Goal: Transaction & Acquisition: Subscribe to service/newsletter

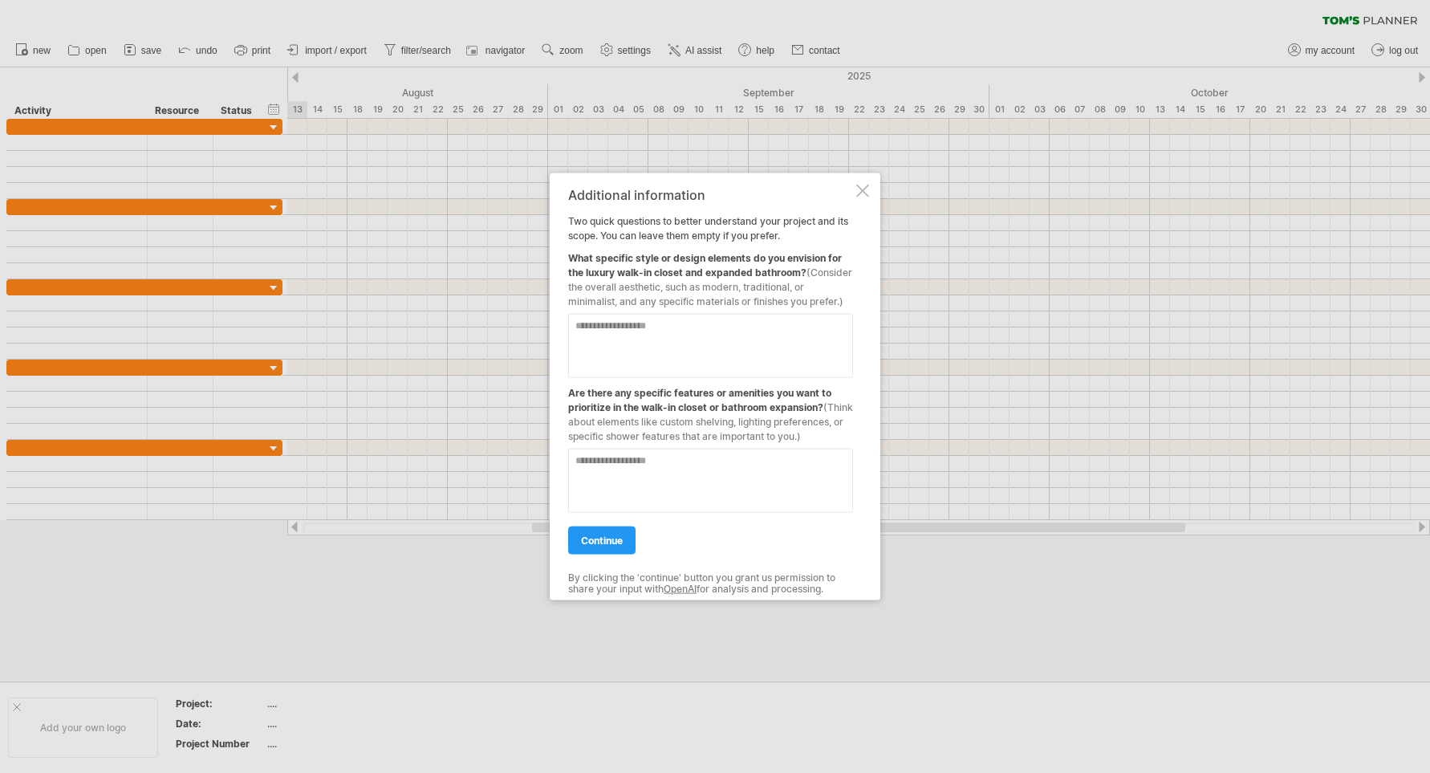
click at [693, 313] on textarea at bounding box center [710, 345] width 285 height 64
type textarea "*"
type textarea "**********"
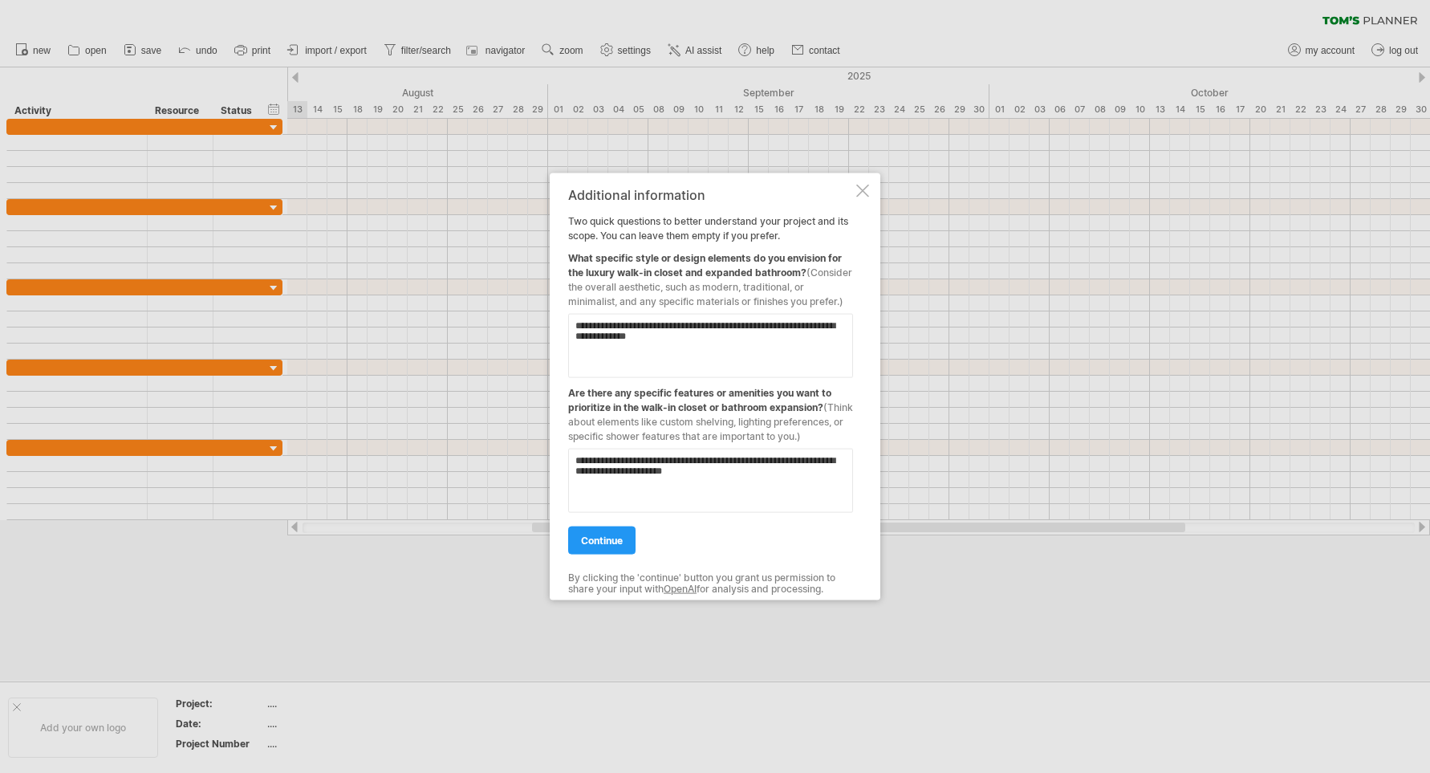
click at [648, 482] on textarea "**********" at bounding box center [710, 480] width 285 height 64
click at [739, 480] on textarea "**********" at bounding box center [710, 480] width 285 height 64
type textarea "**********"
click at [637, 534] on div "continue" at bounding box center [710, 532] width 285 height 41
click at [624, 541] on link "continue" at bounding box center [601, 540] width 67 height 28
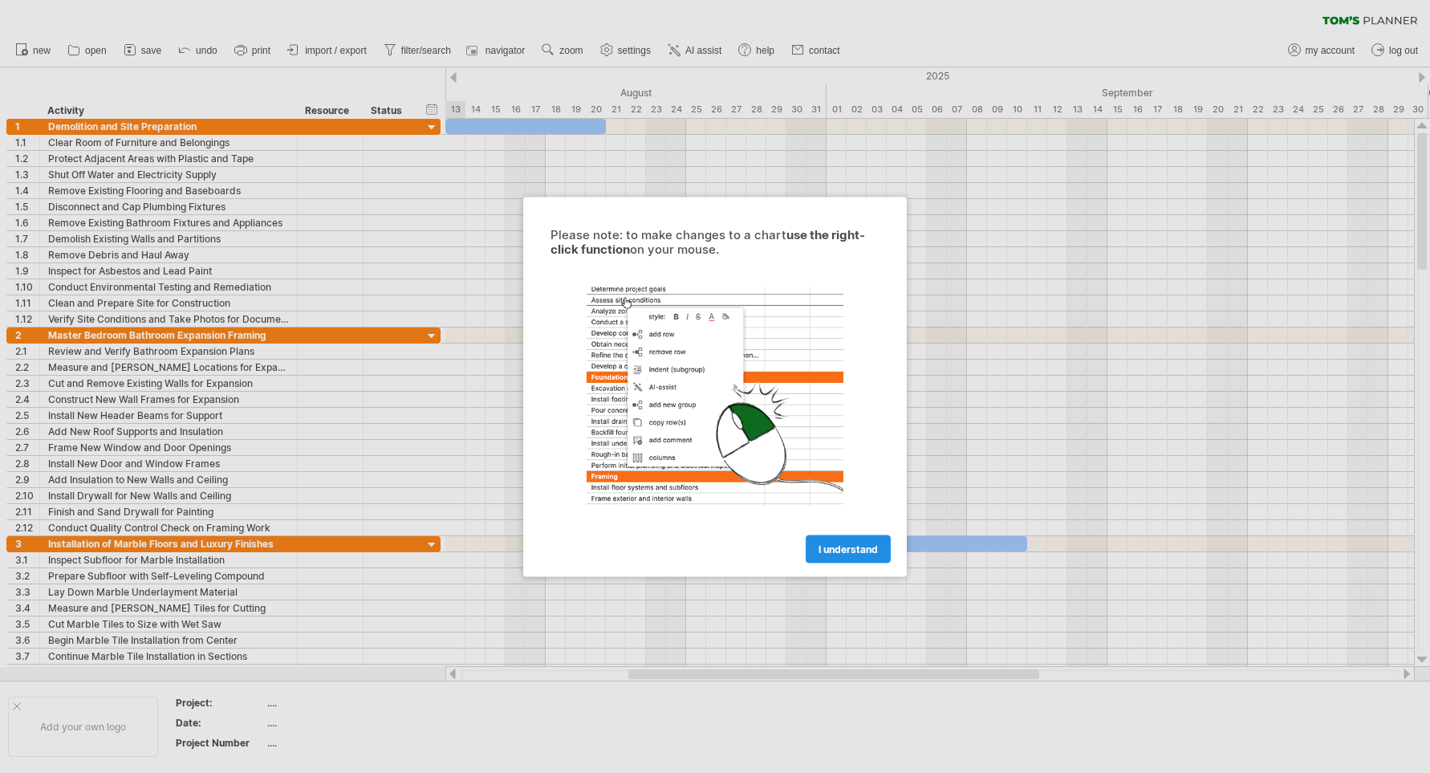
click at [838, 552] on span "I understand" at bounding box center [848, 549] width 59 height 12
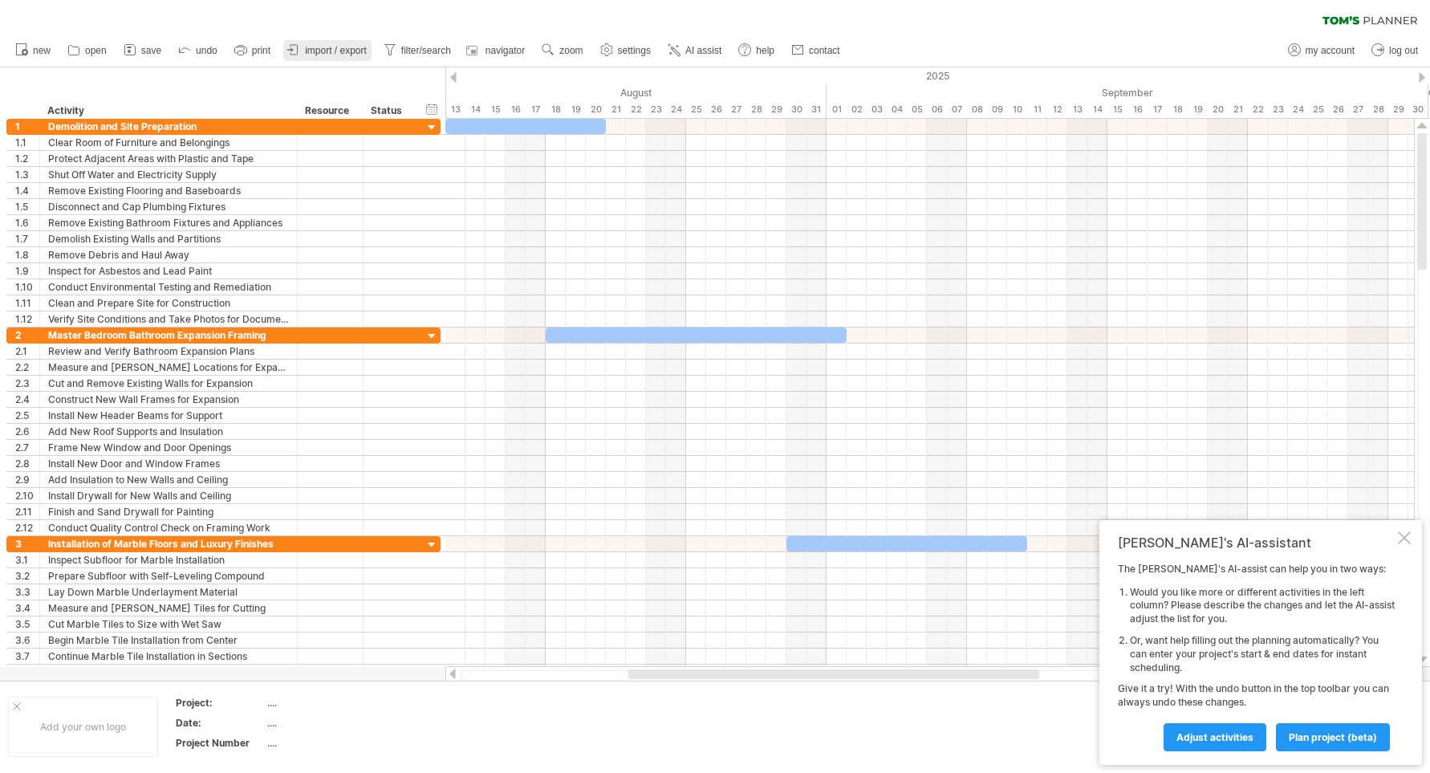
click at [313, 52] on span "import / export" at bounding box center [336, 50] width 62 height 11
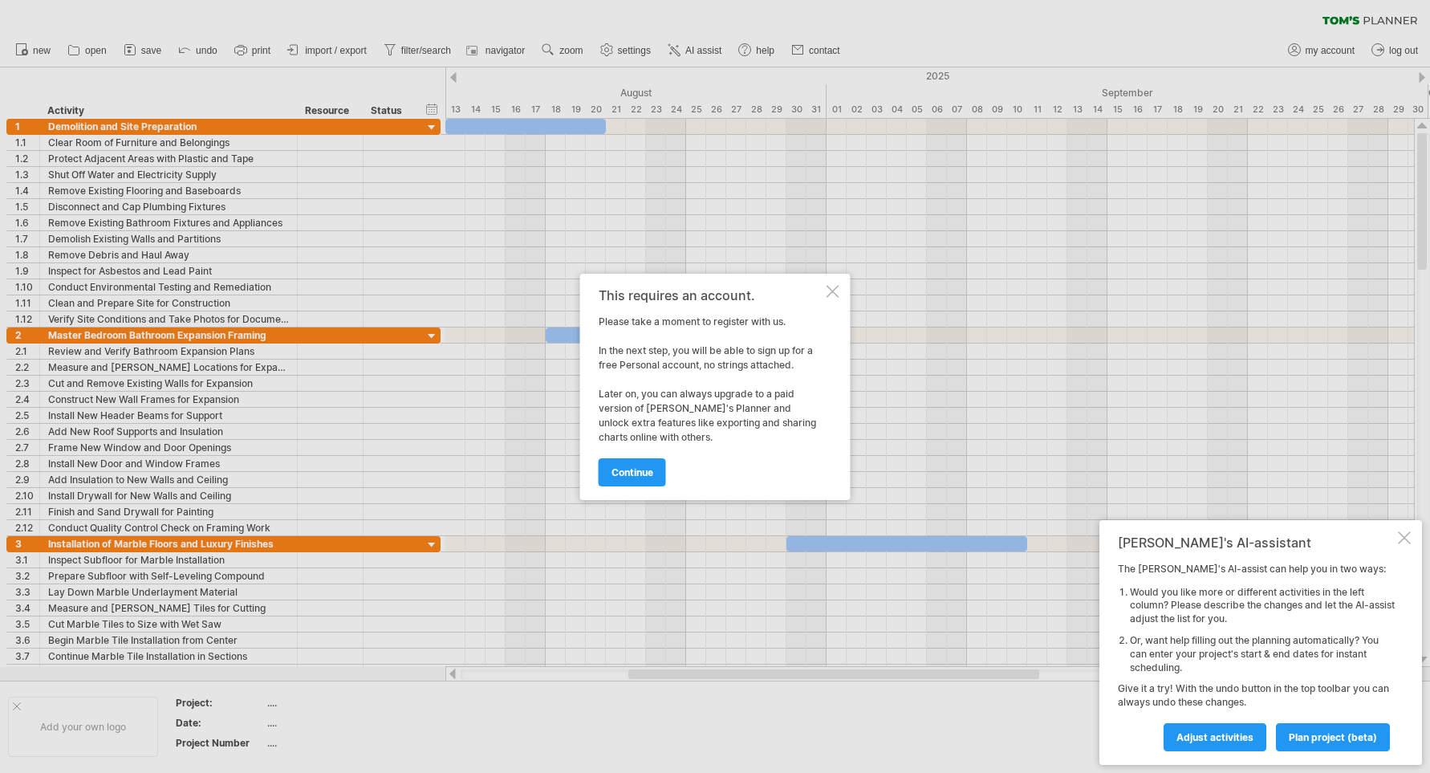
click at [831, 292] on div at bounding box center [833, 291] width 13 height 13
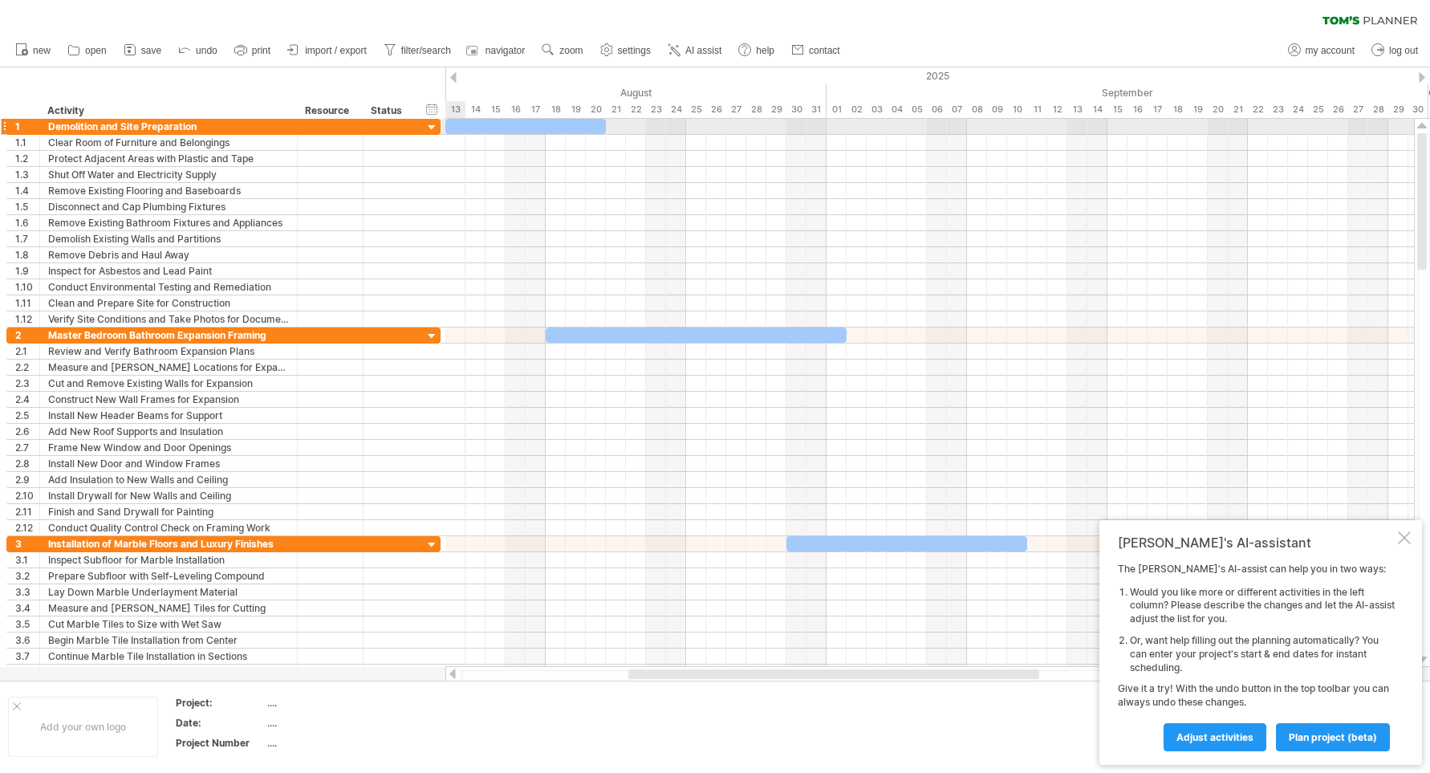
click at [428, 126] on div at bounding box center [432, 127] width 15 height 15
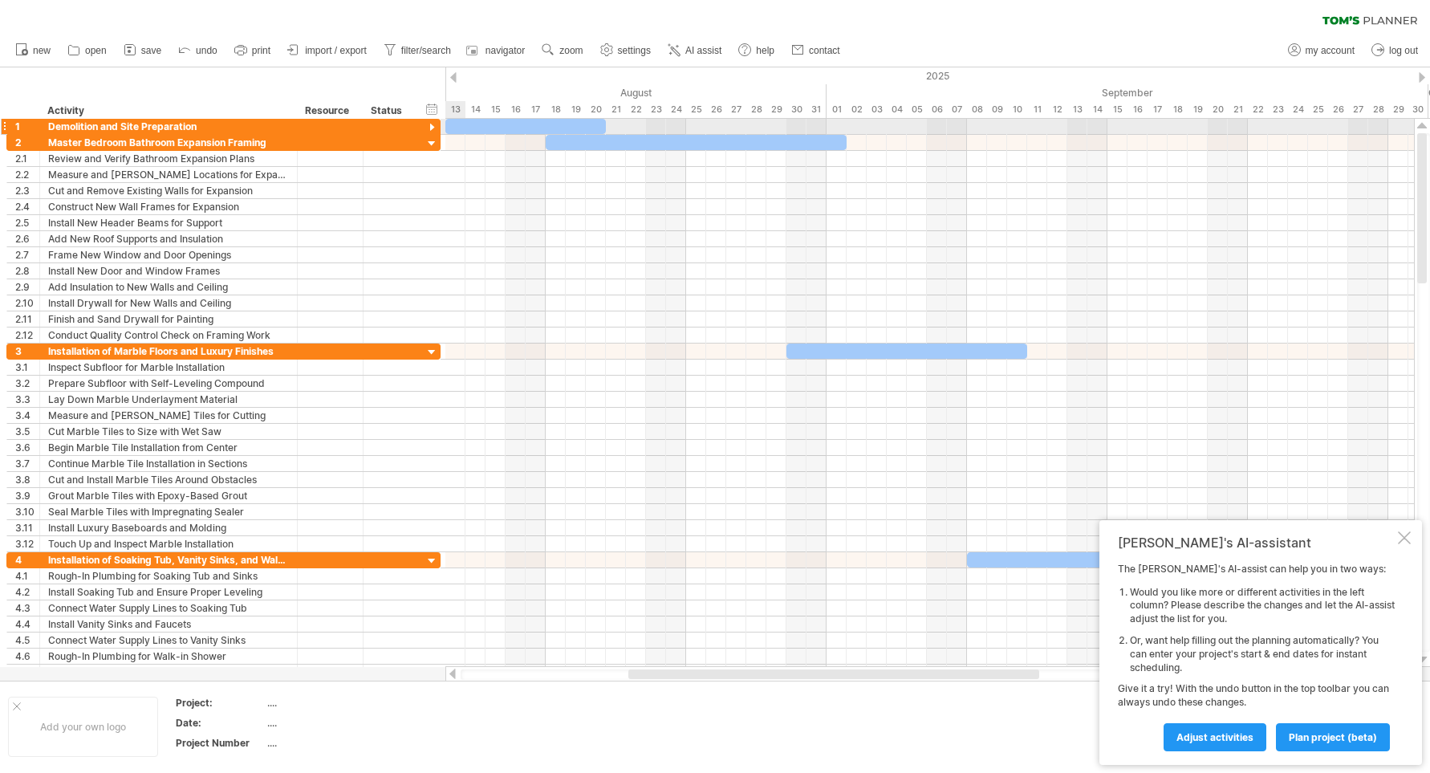
click at [428, 126] on div at bounding box center [432, 127] width 15 height 15
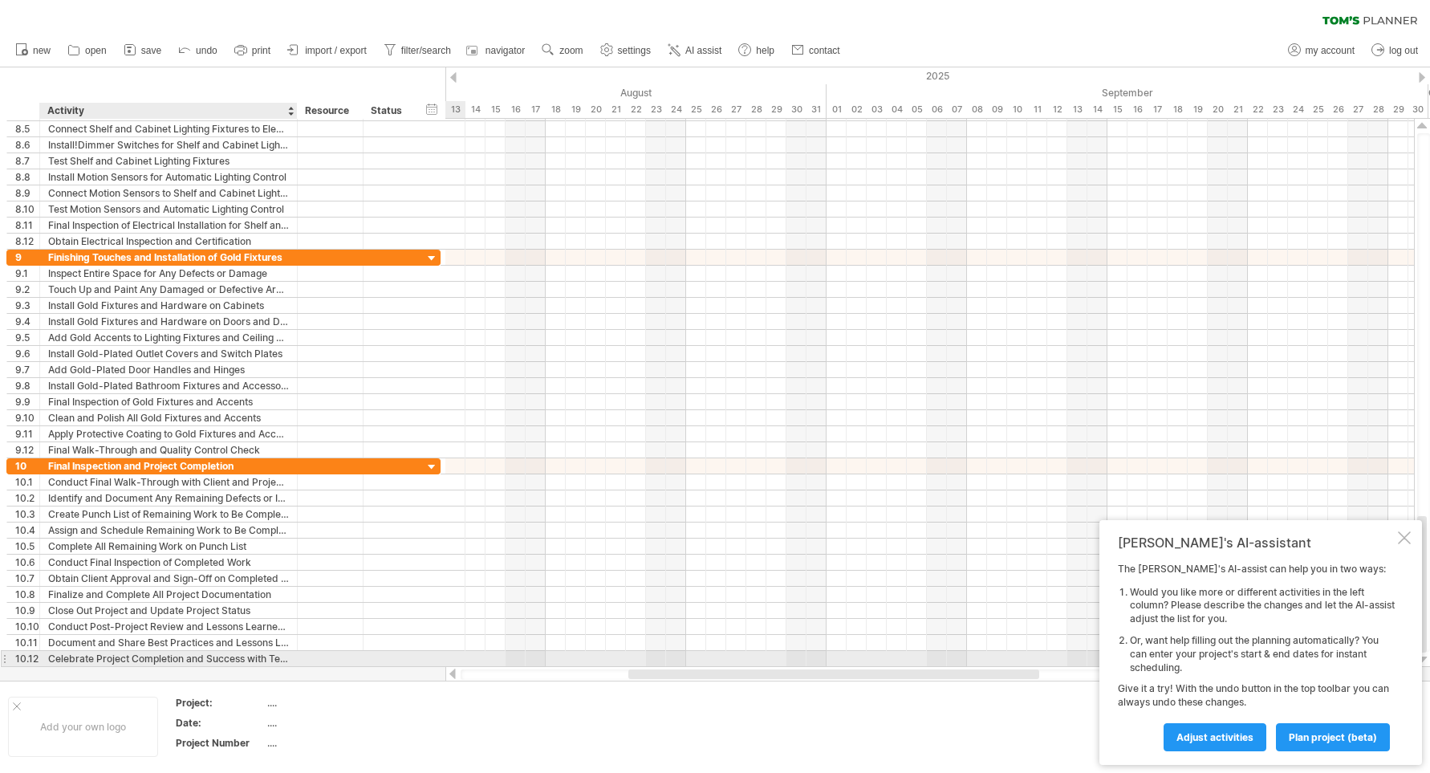
click at [156, 656] on div "Celebrate Project Completion and Success with Team and Client" at bounding box center [168, 658] width 241 height 15
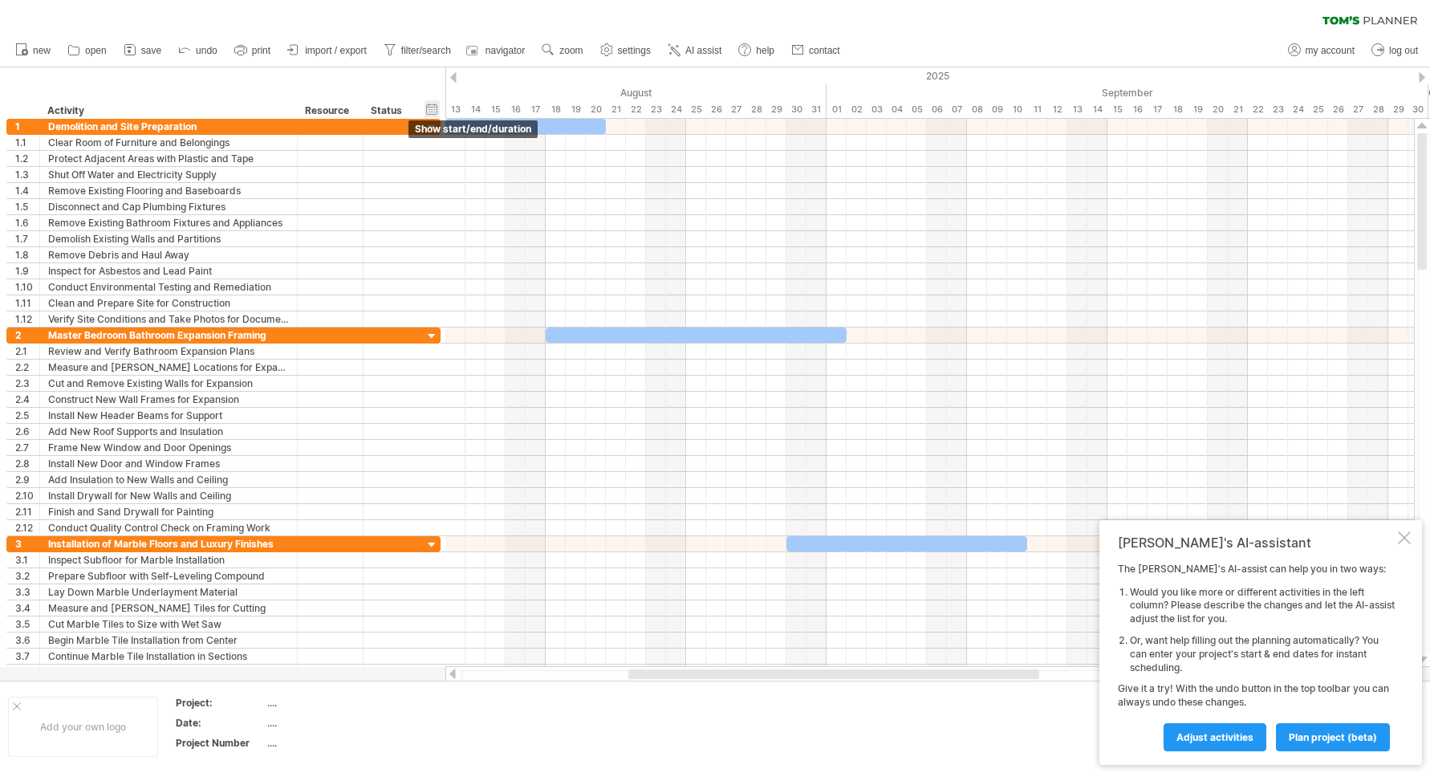
click at [433, 108] on div "hide start/end/duration show start/end/duration" at bounding box center [432, 108] width 15 height 17
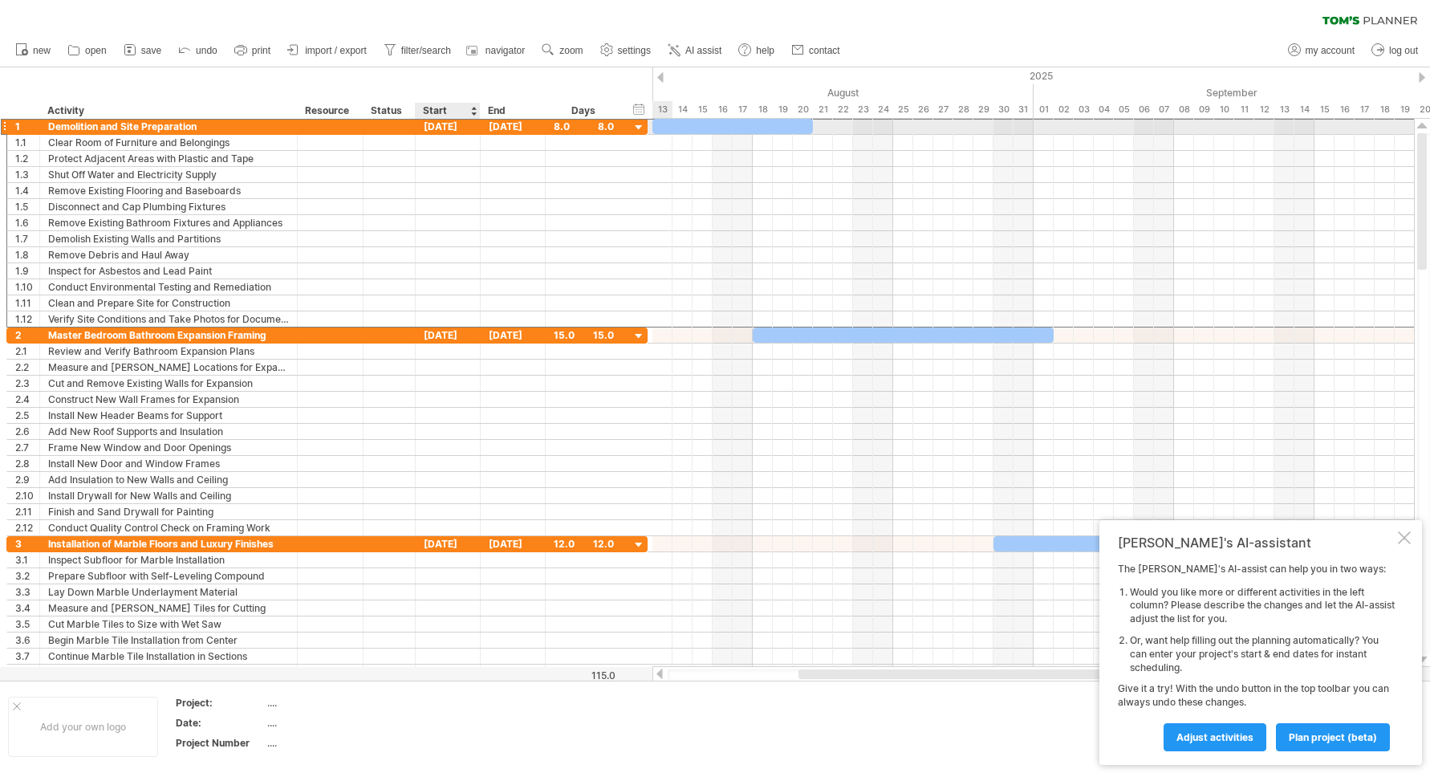
click at [446, 126] on div "[DATE]" at bounding box center [448, 126] width 65 height 15
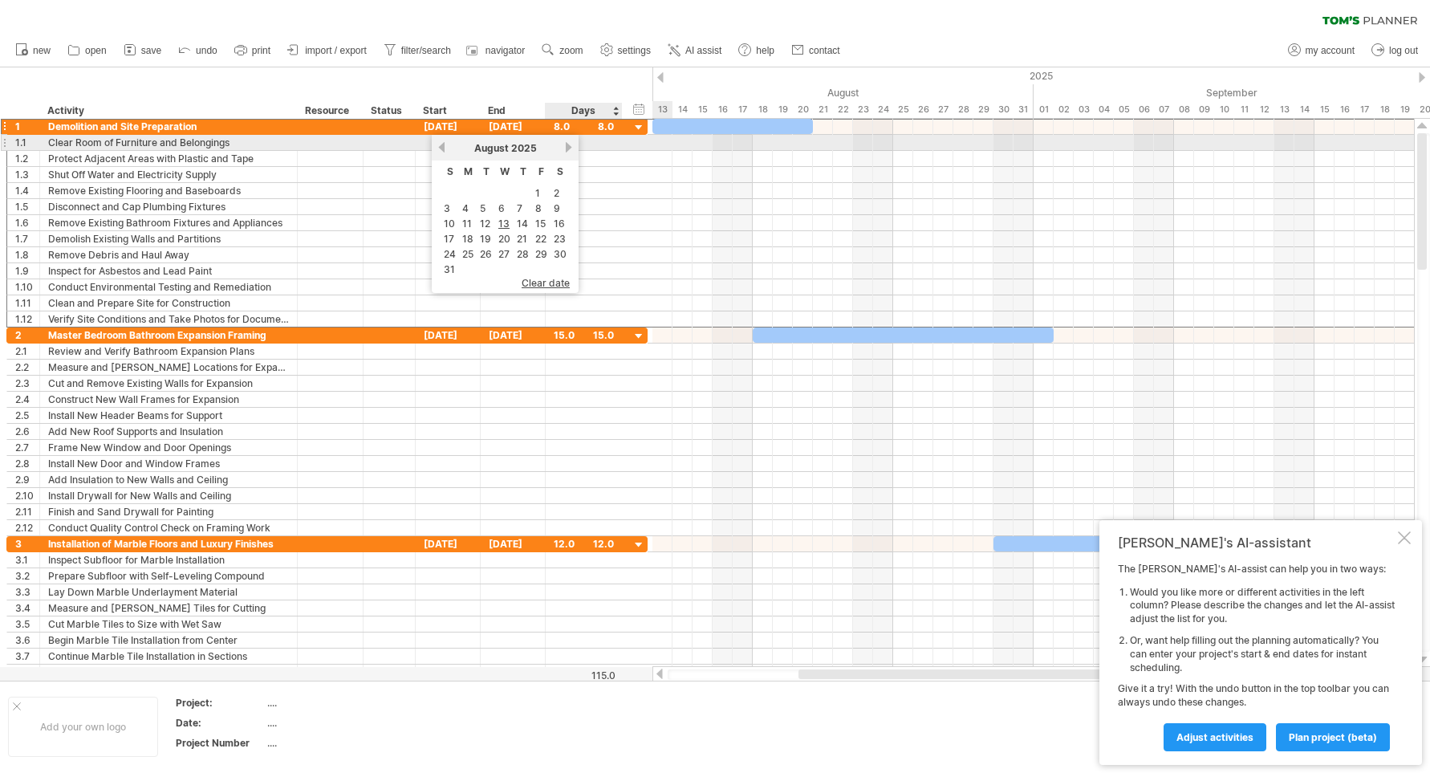
click at [571, 146] on link "next" at bounding box center [569, 147] width 12 height 12
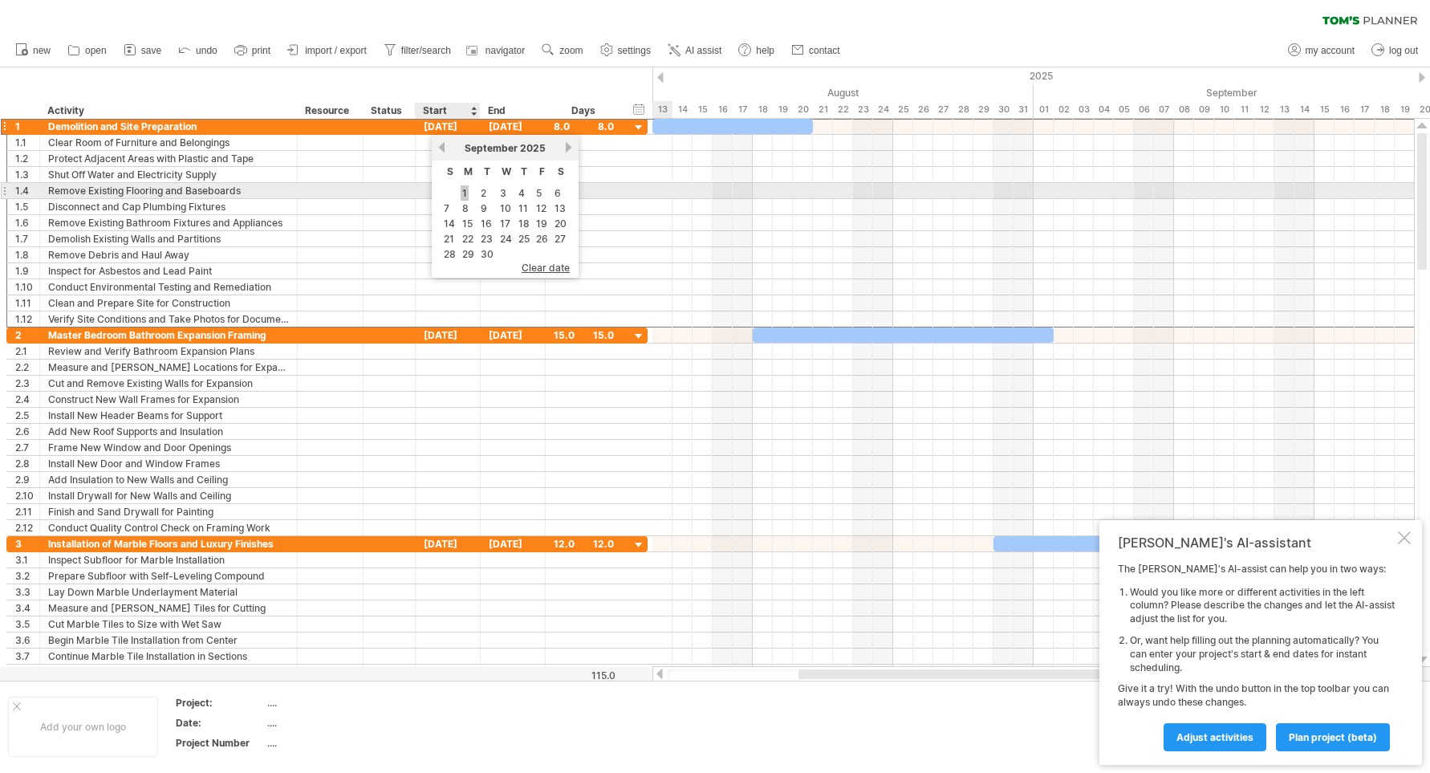
click at [465, 191] on link "1" at bounding box center [465, 192] width 8 height 15
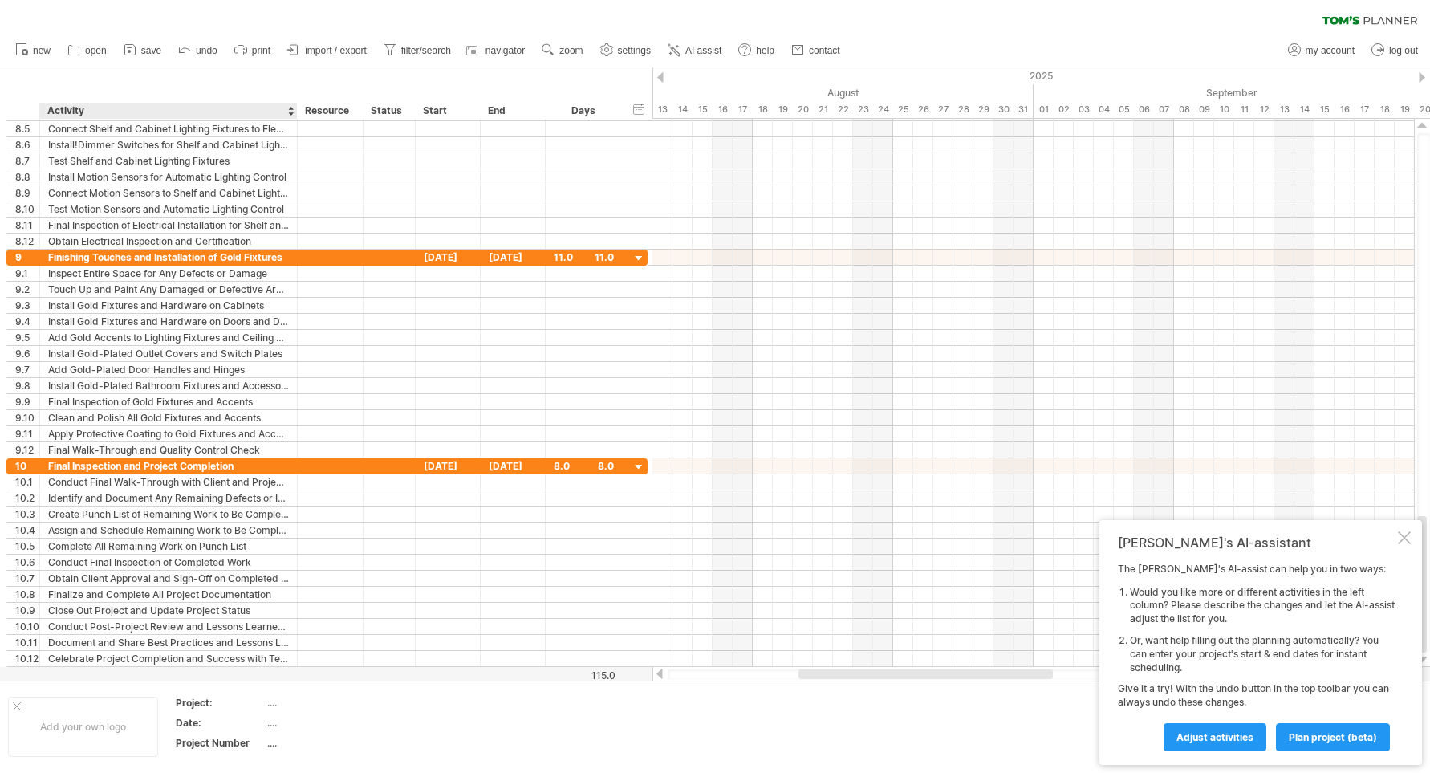
click at [101, 747] on div "Add your own logo" at bounding box center [83, 727] width 150 height 60
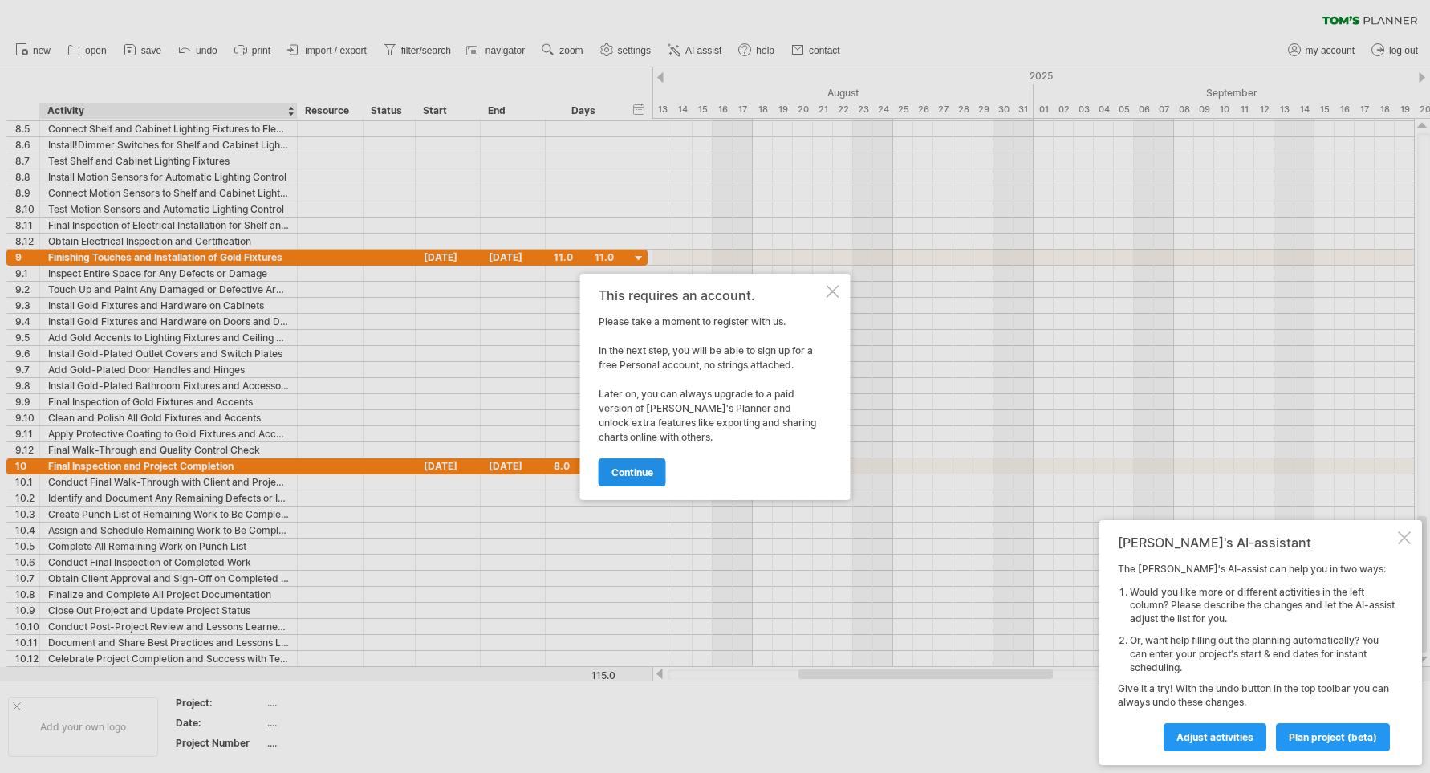
click at [638, 469] on span "continue" at bounding box center [633, 472] width 42 height 12
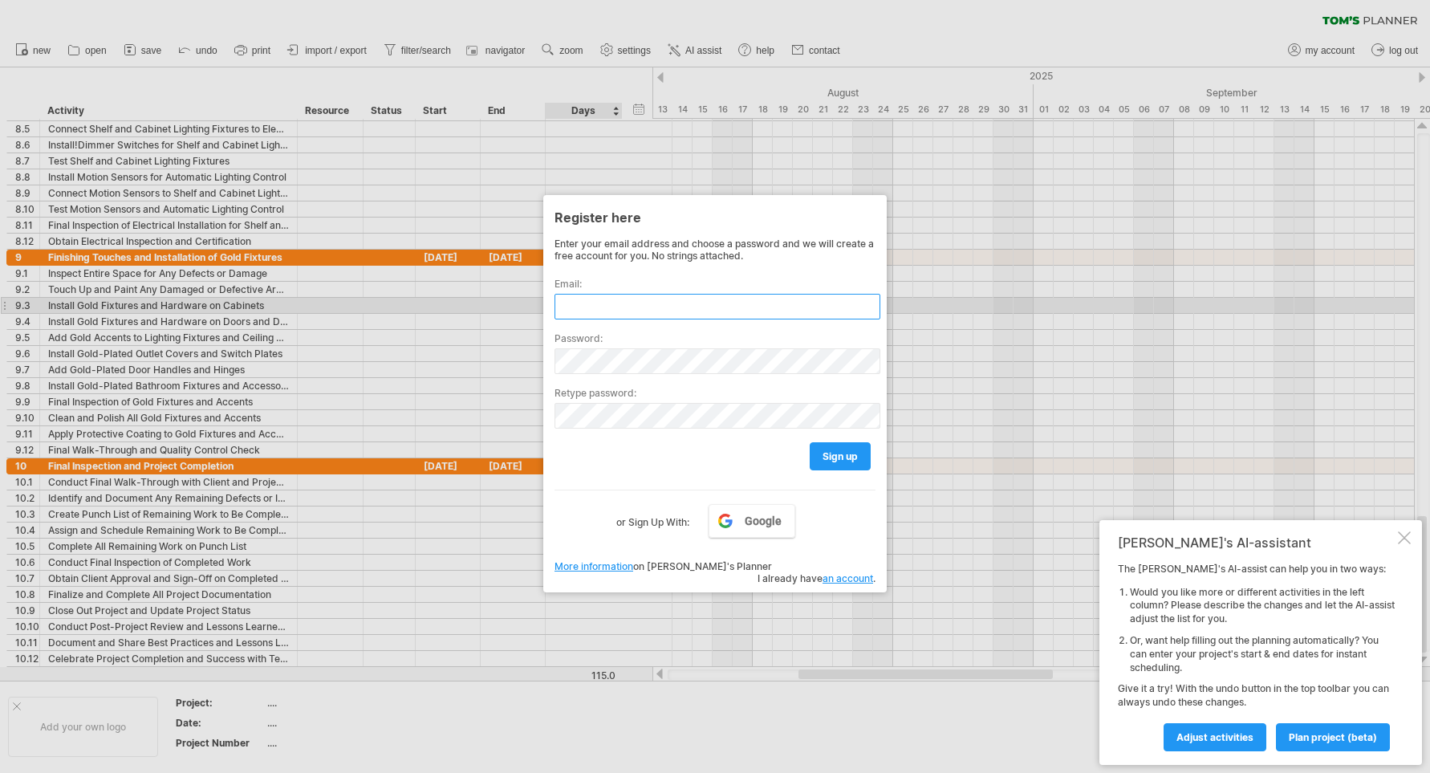
click at [595, 302] on input "text" at bounding box center [718, 307] width 326 height 26
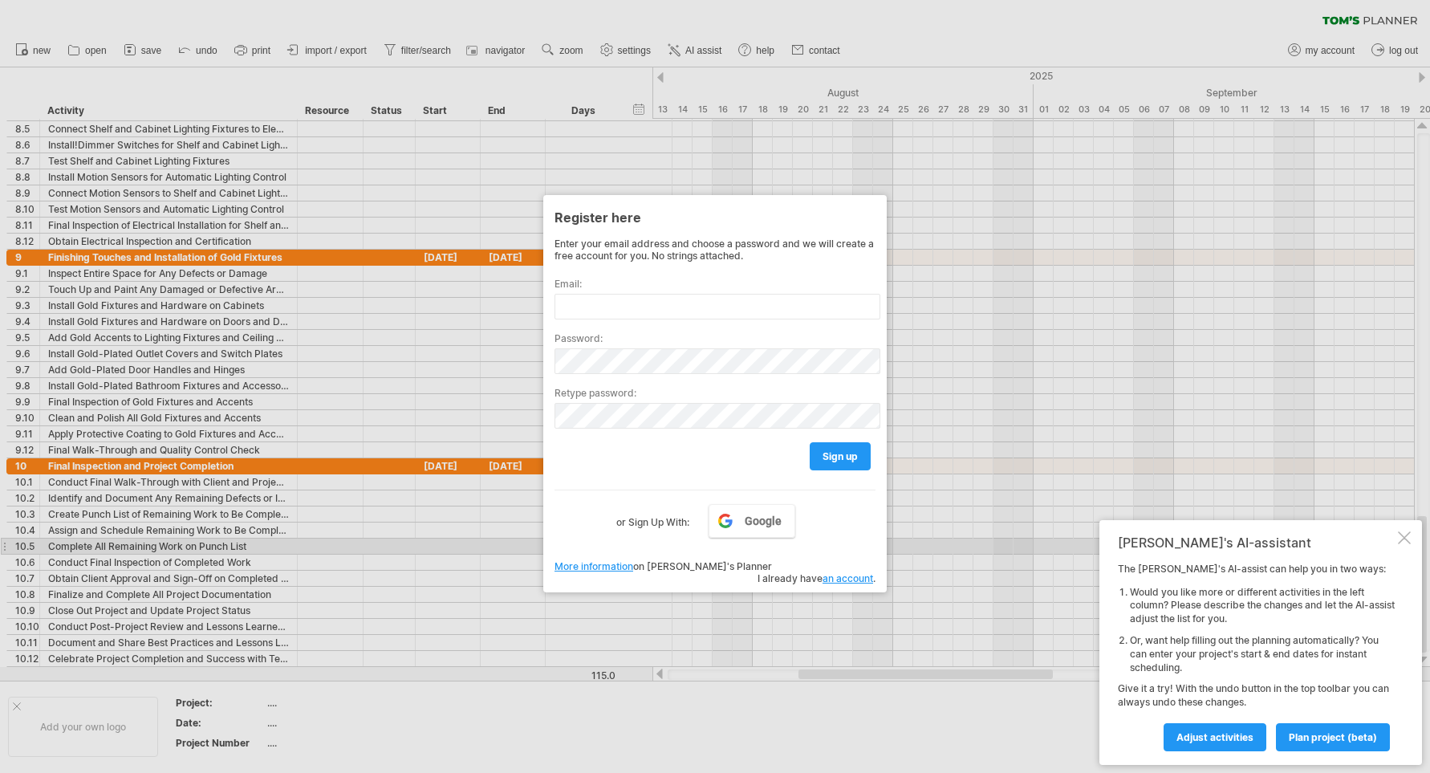
click at [750, 539] on div "Enter your email address and choose a password and we will create a free accoun…" at bounding box center [715, 402] width 321 height 328
click at [749, 526] on link "Google" at bounding box center [752, 521] width 87 height 34
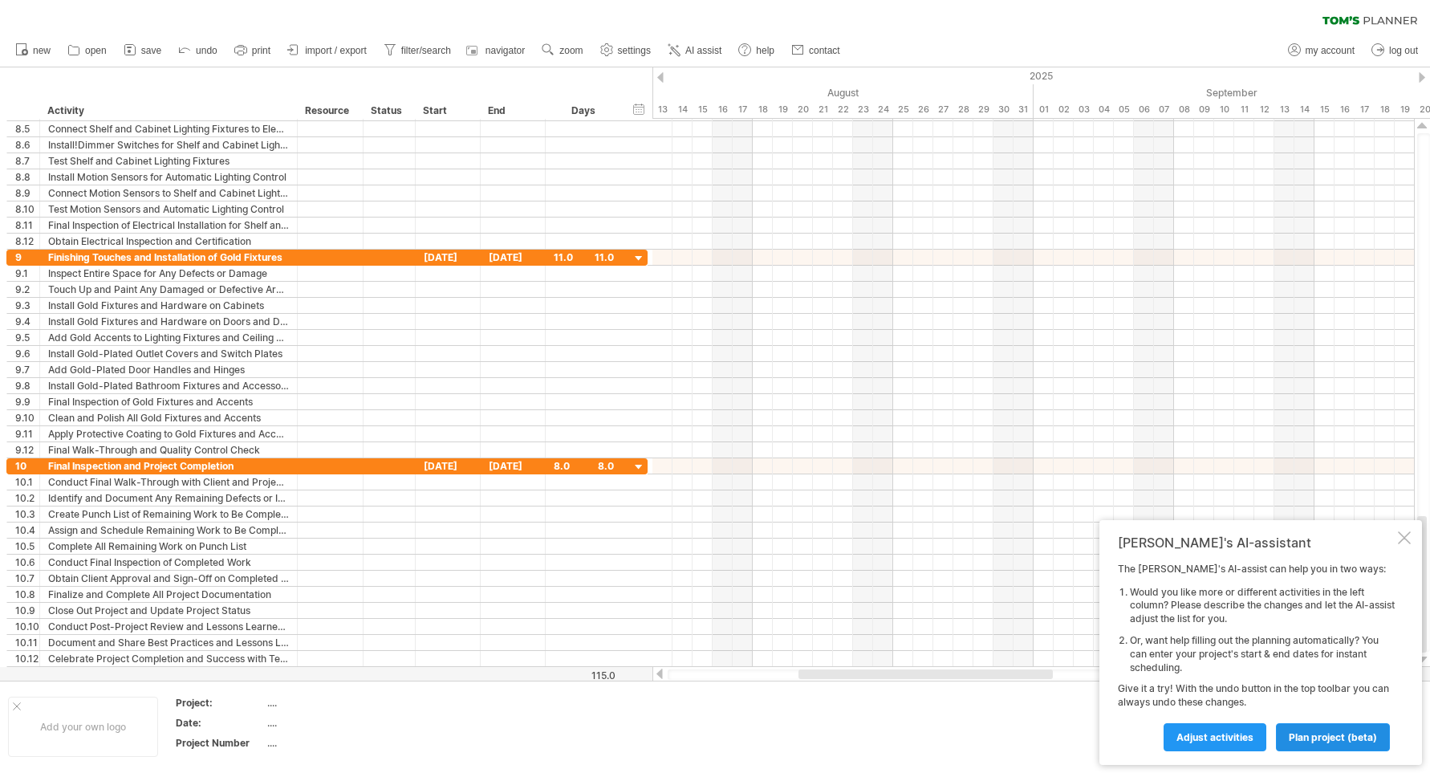
click at [1326, 733] on span "plan project (beta)" at bounding box center [1333, 737] width 88 height 12
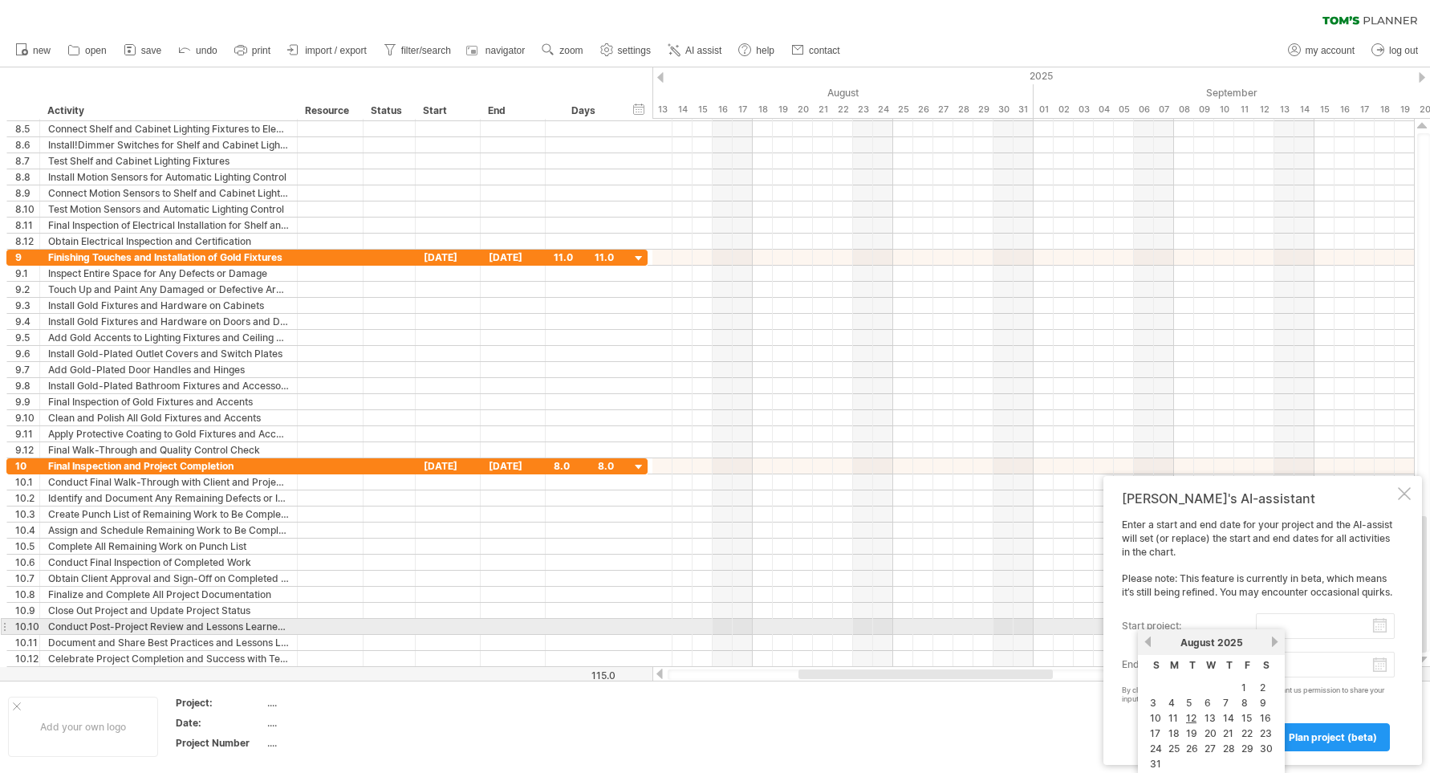
click at [1376, 624] on input "start project:" at bounding box center [1325, 626] width 139 height 26
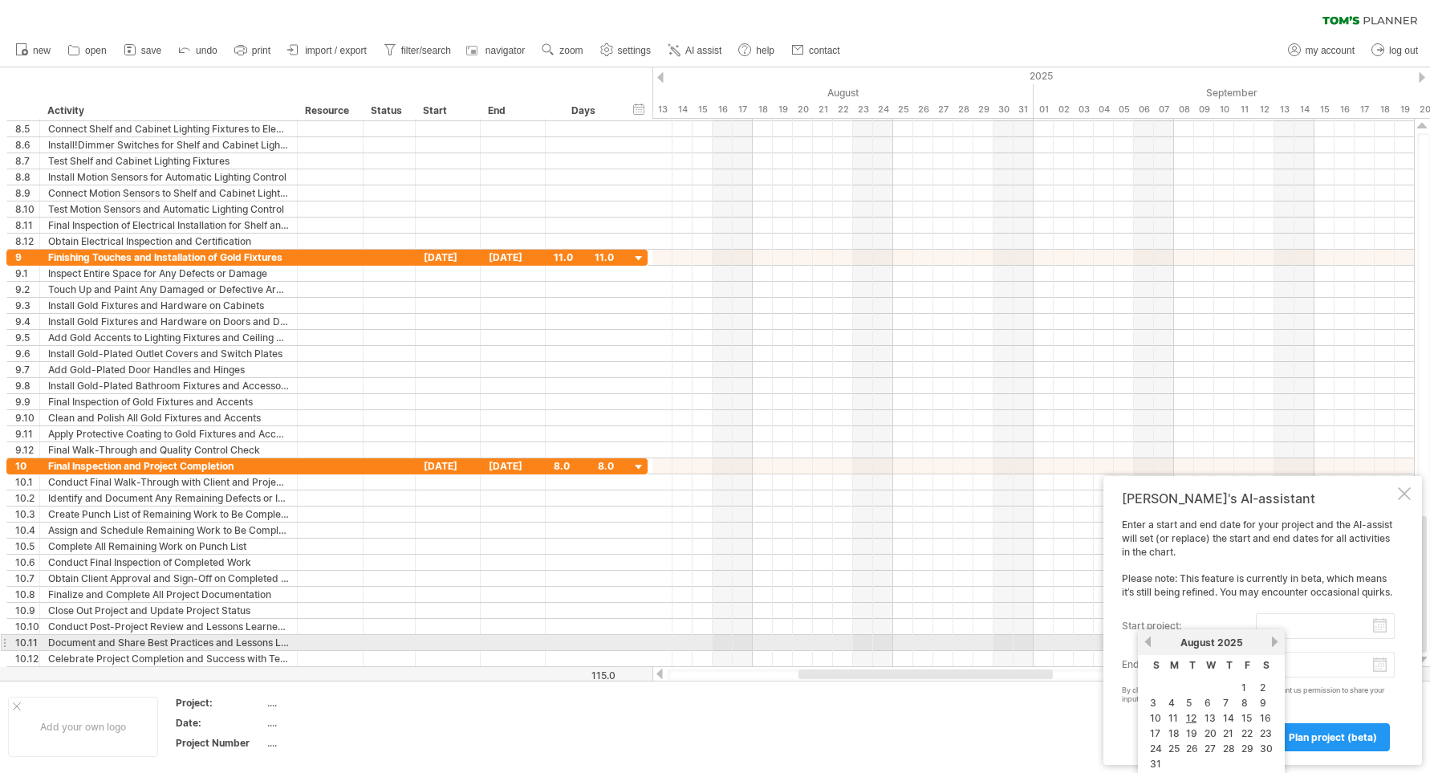
click at [1274, 644] on link "next" at bounding box center [1275, 642] width 12 height 12
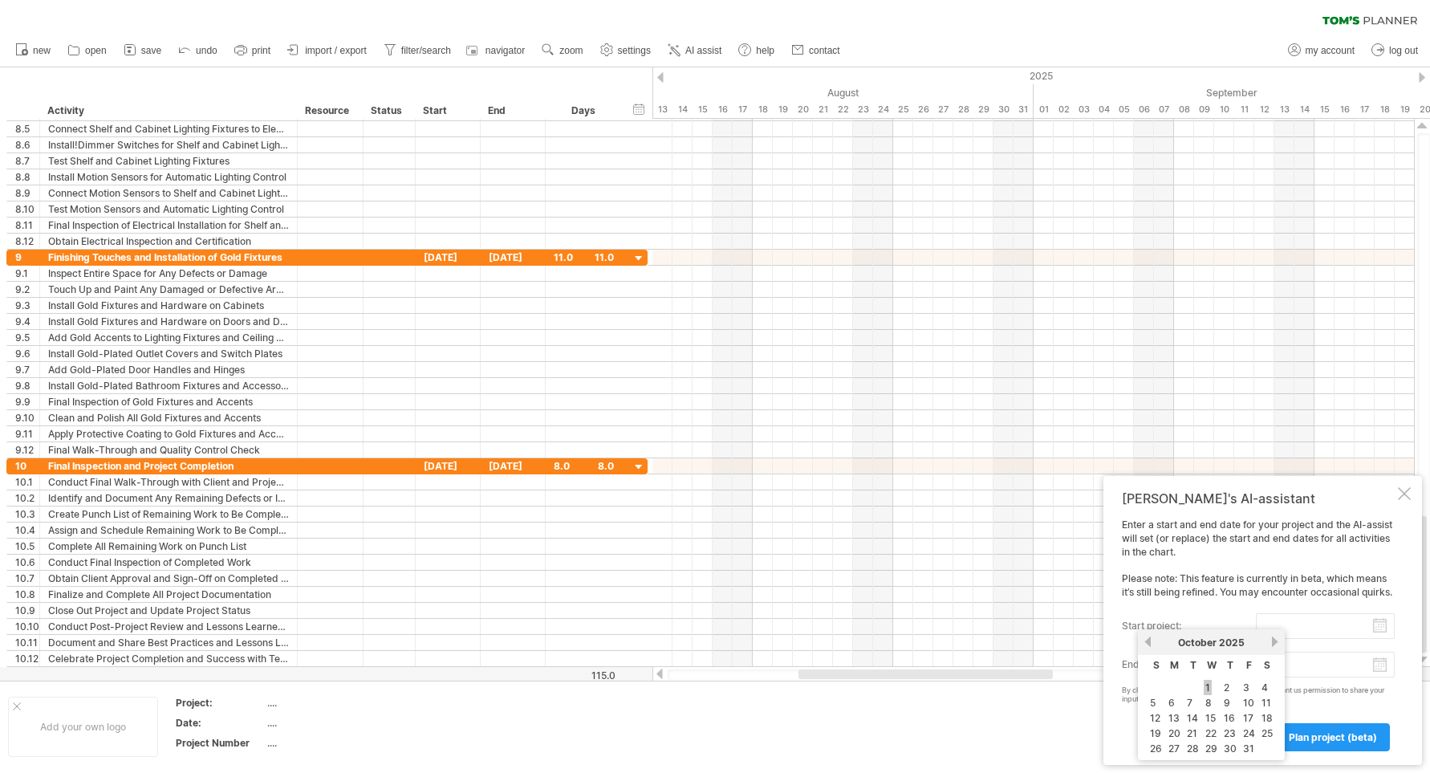
click at [1205, 686] on link "1" at bounding box center [1208, 687] width 8 height 15
type input "********"
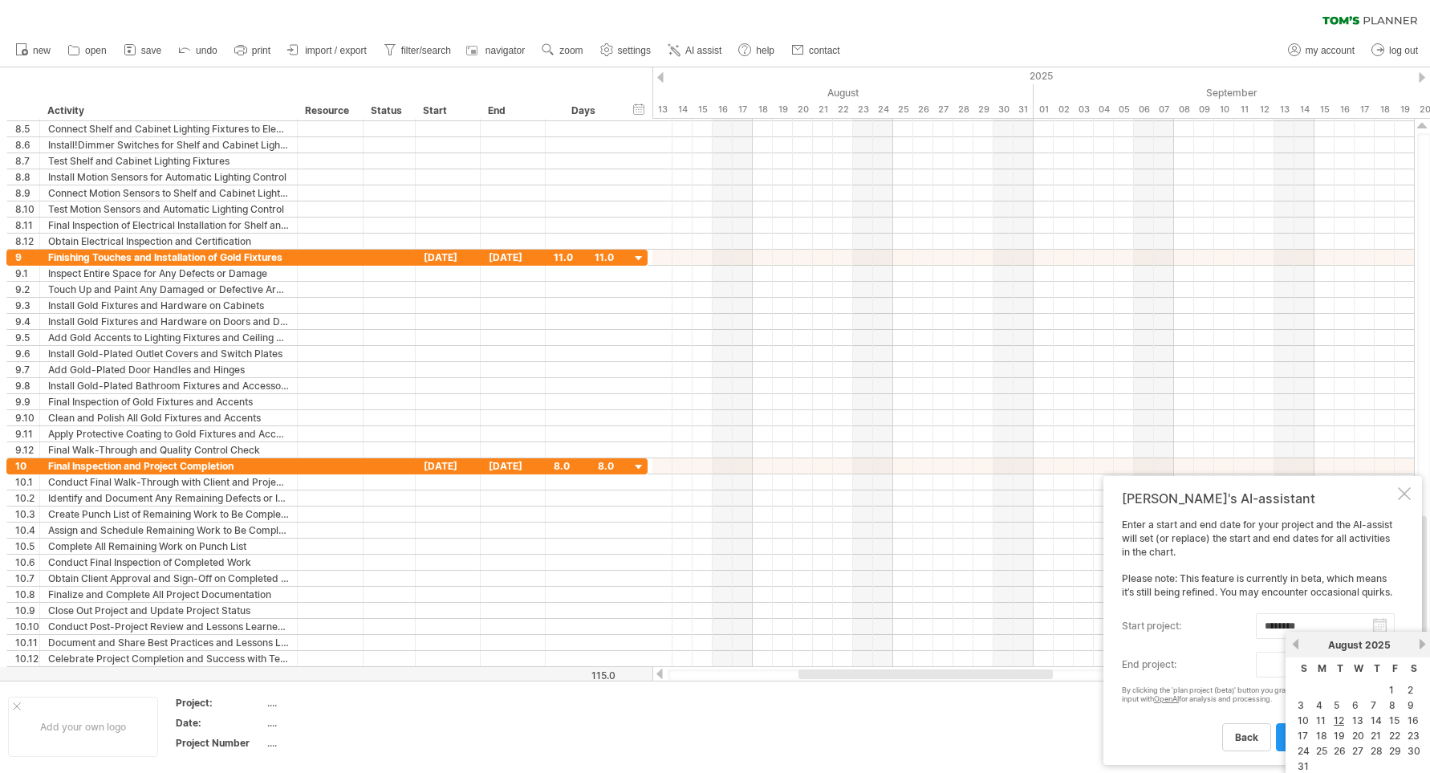
click at [1385, 669] on body "progress(100%) Trying to reach [DOMAIN_NAME] Connected again... 0% clear filter…" at bounding box center [715, 388] width 1430 height 776
click at [1424, 642] on link "next" at bounding box center [1422, 644] width 12 height 12
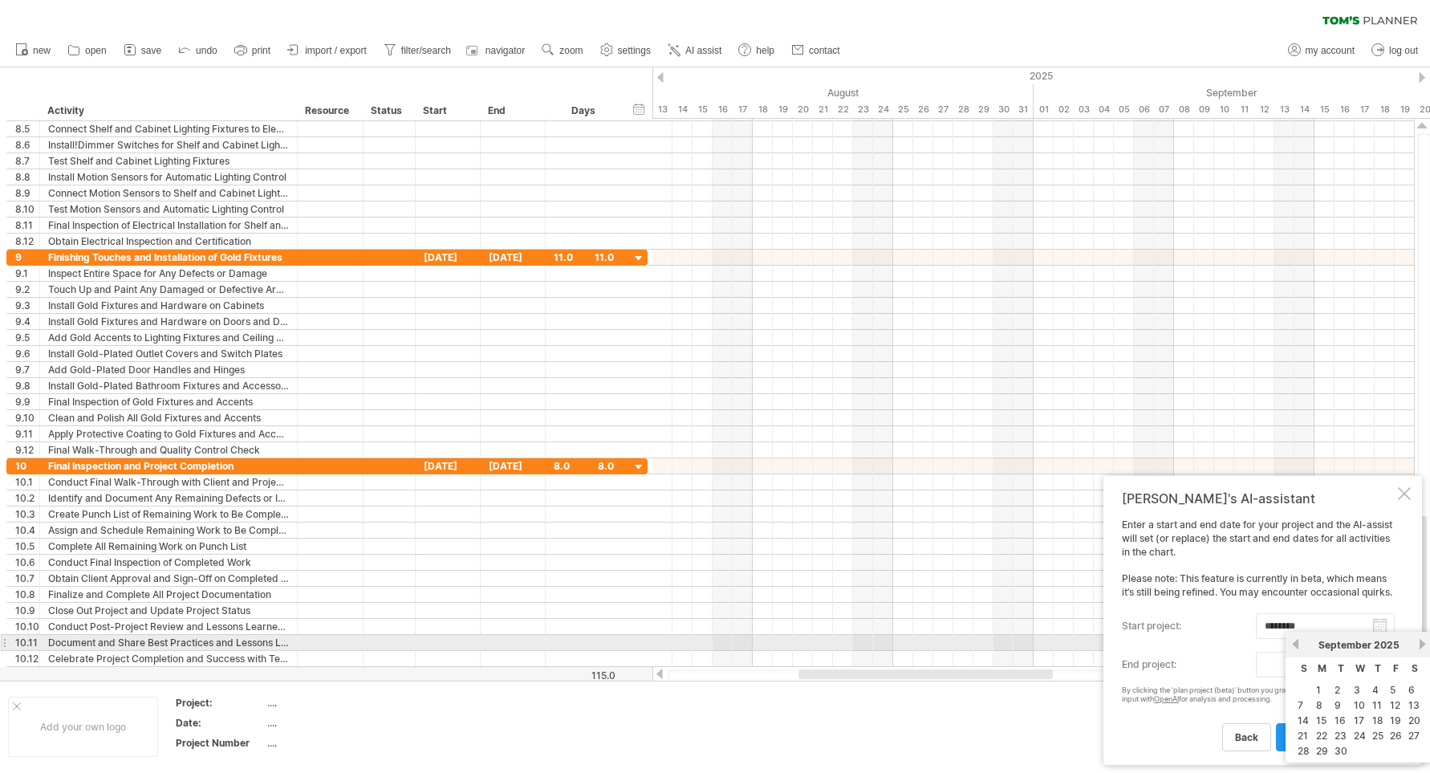
click at [1424, 642] on link "next" at bounding box center [1422, 644] width 12 height 12
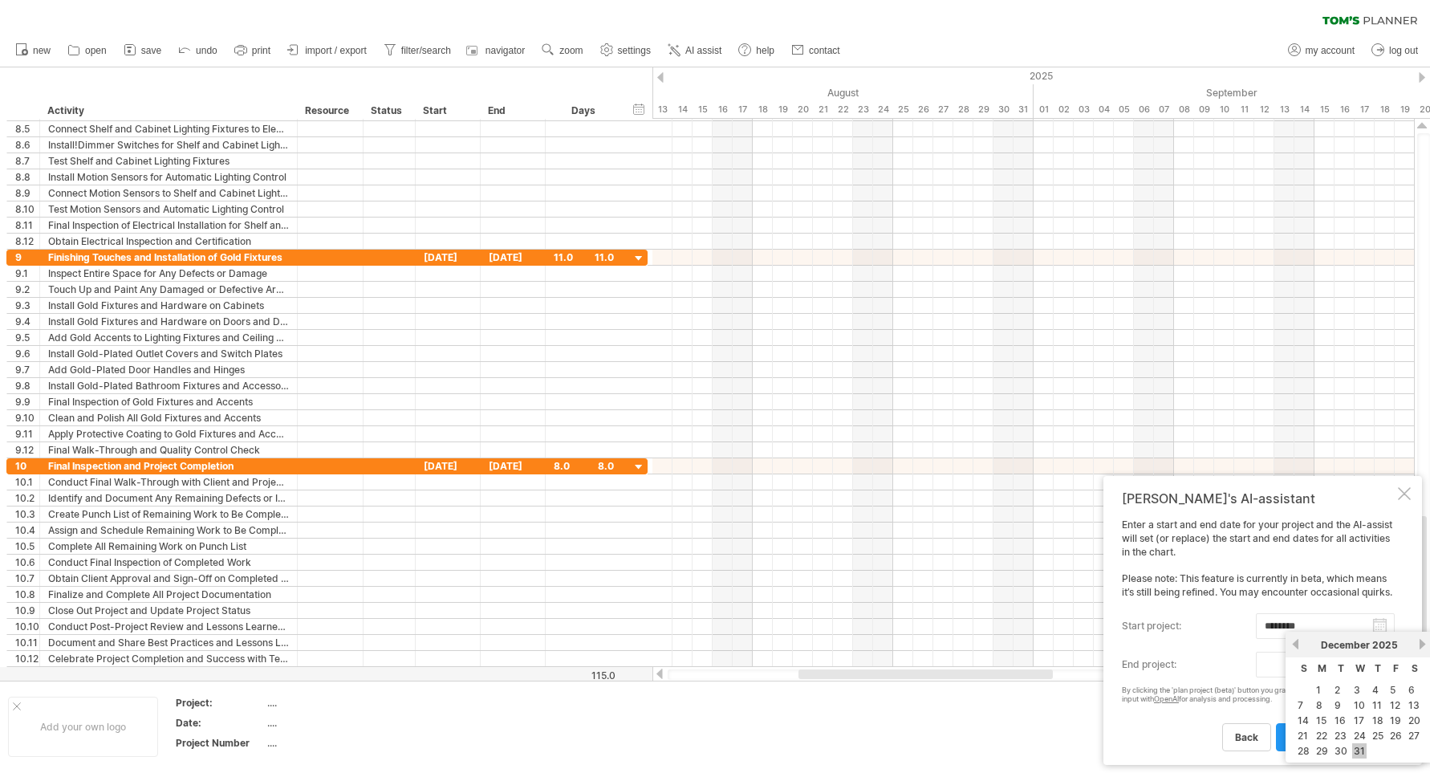
click at [1359, 750] on link "31" at bounding box center [1359, 750] width 14 height 15
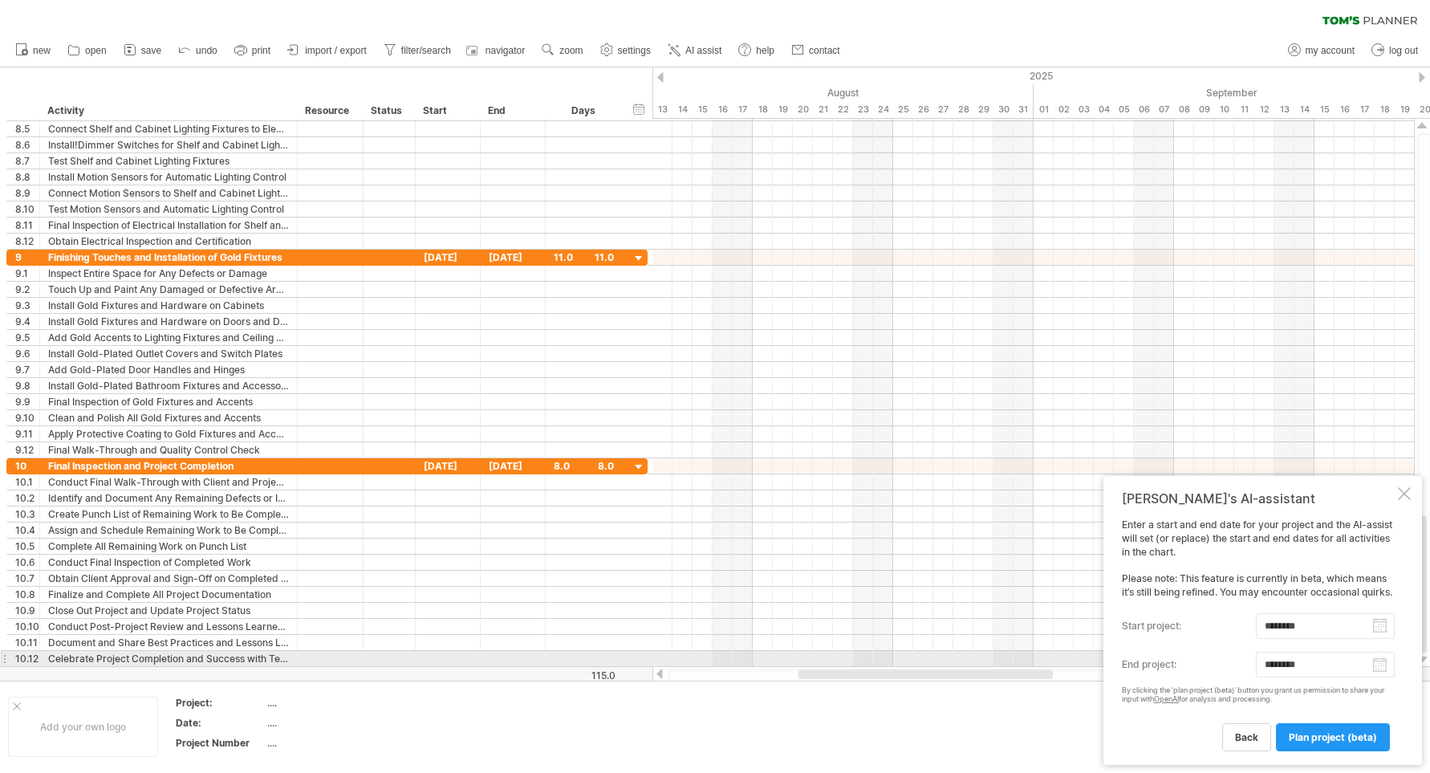
click at [1377, 661] on body "progress(100%) Trying to reach [DOMAIN_NAME] Connected again... 0% clear filter…" at bounding box center [715, 388] width 1430 height 776
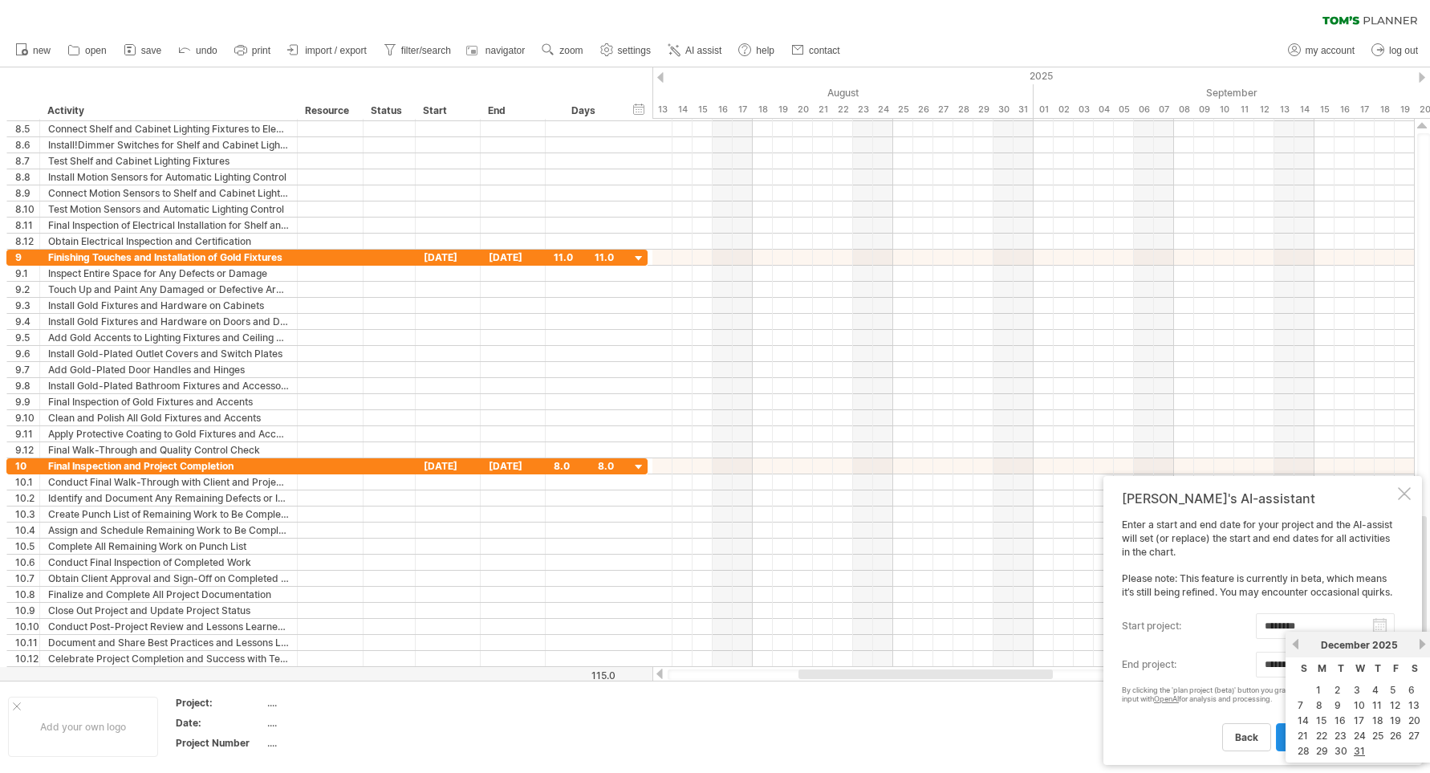
click at [1320, 735] on link "22" at bounding box center [1322, 735] width 14 height 15
type input "********"
click at [1322, 734] on span "plan project (beta)" at bounding box center [1333, 737] width 88 height 12
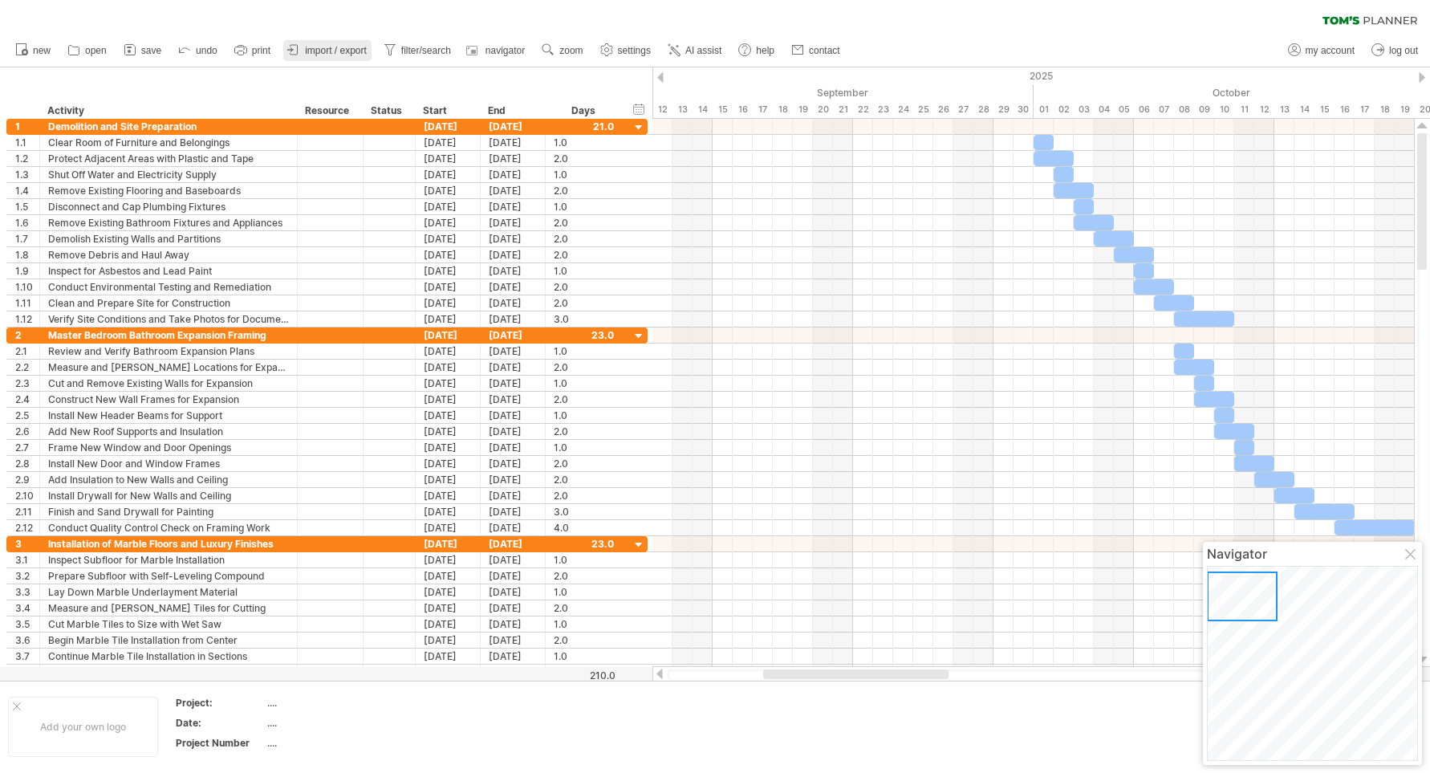
click at [304, 46] on link "import / export" at bounding box center [327, 50] width 88 height 21
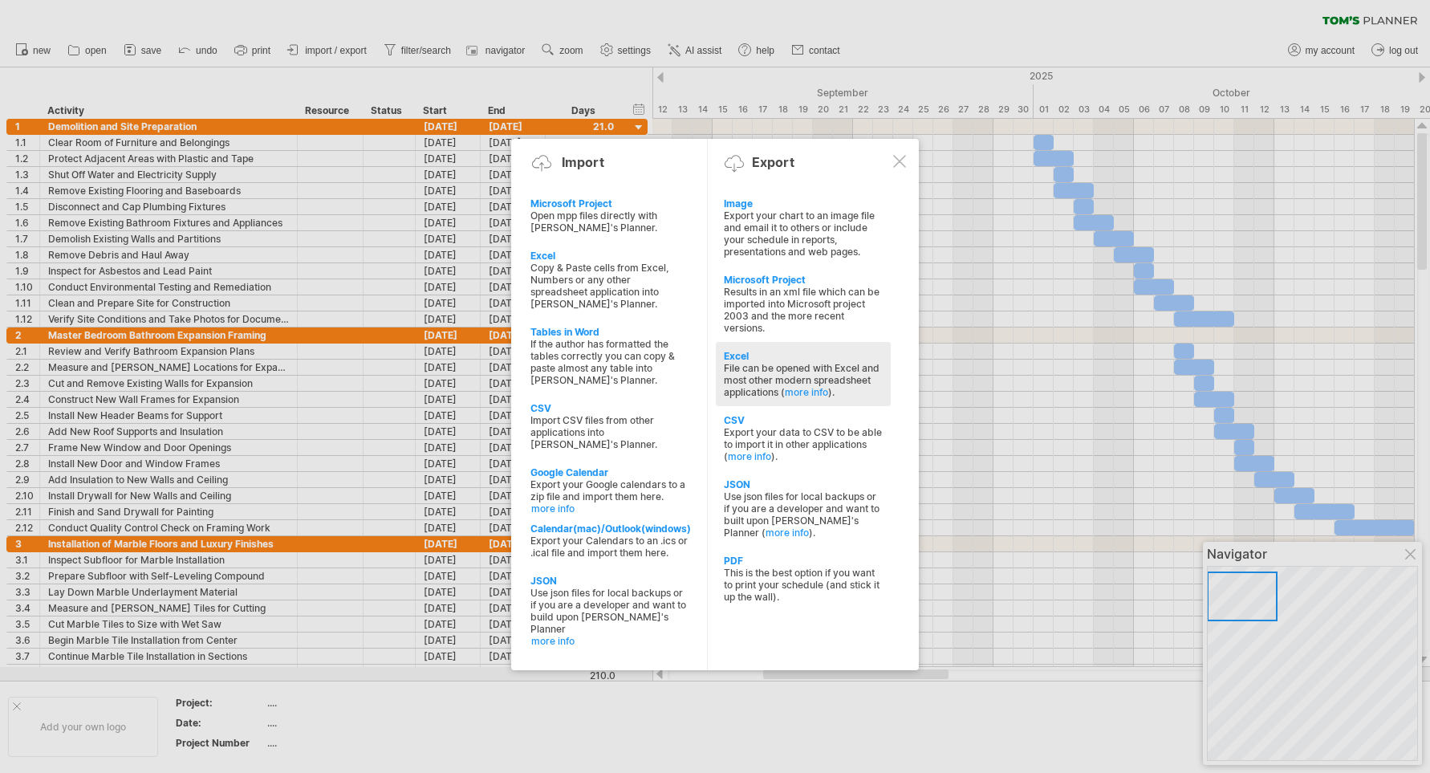
click at [745, 362] on div "File can be opened with Excel and most other modern spreadsheet applications ( …" at bounding box center [803, 380] width 159 height 36
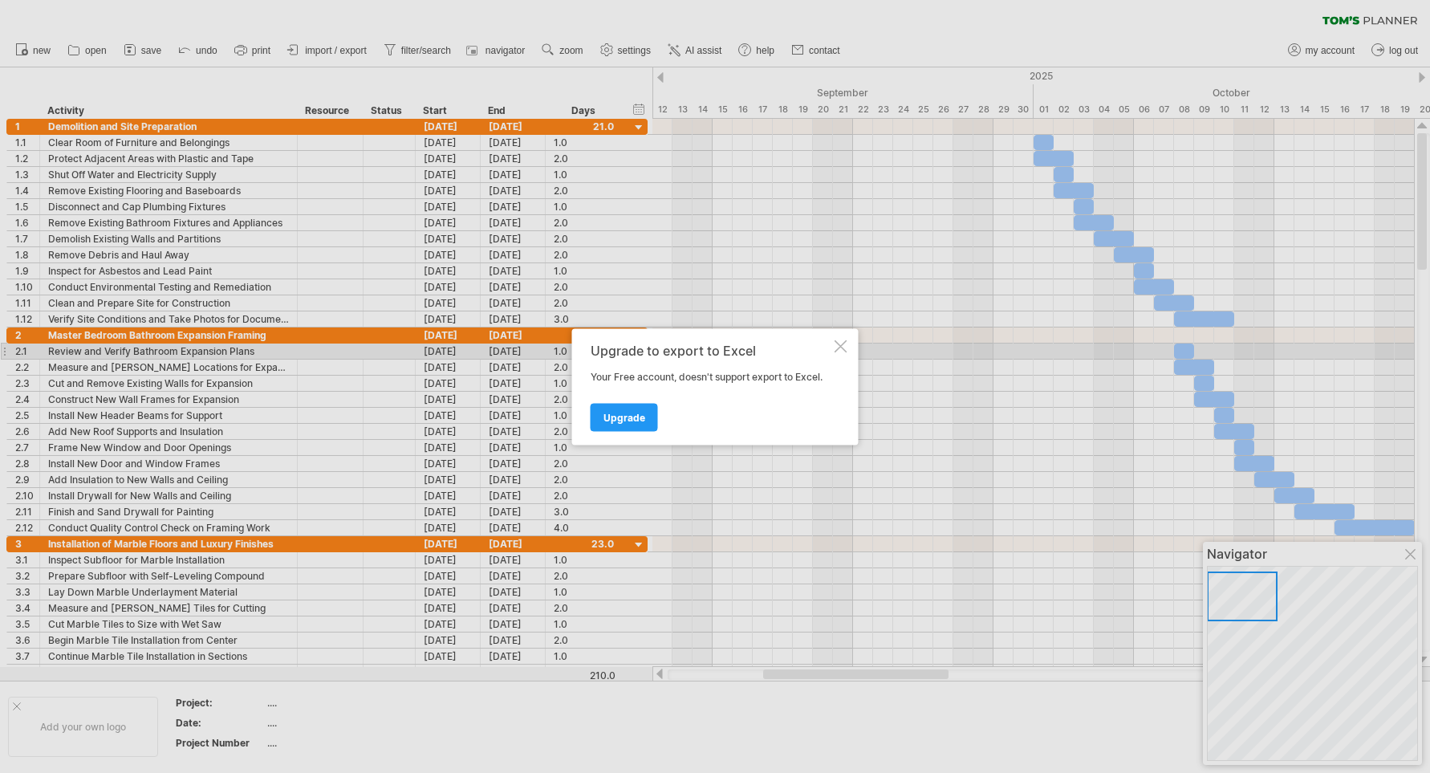
click at [842, 346] on div at bounding box center [841, 345] width 13 height 13
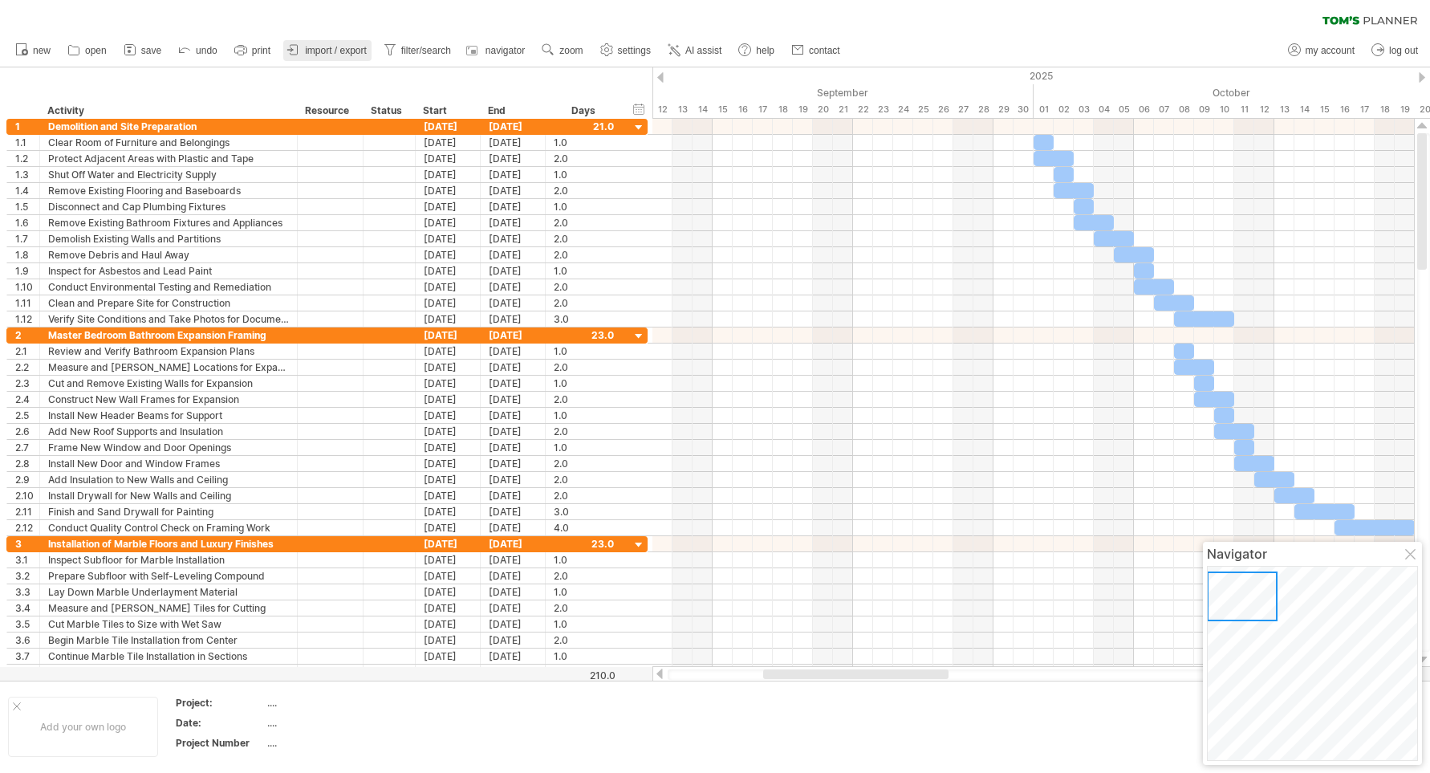
click at [341, 41] on link "import / export" at bounding box center [327, 50] width 88 height 21
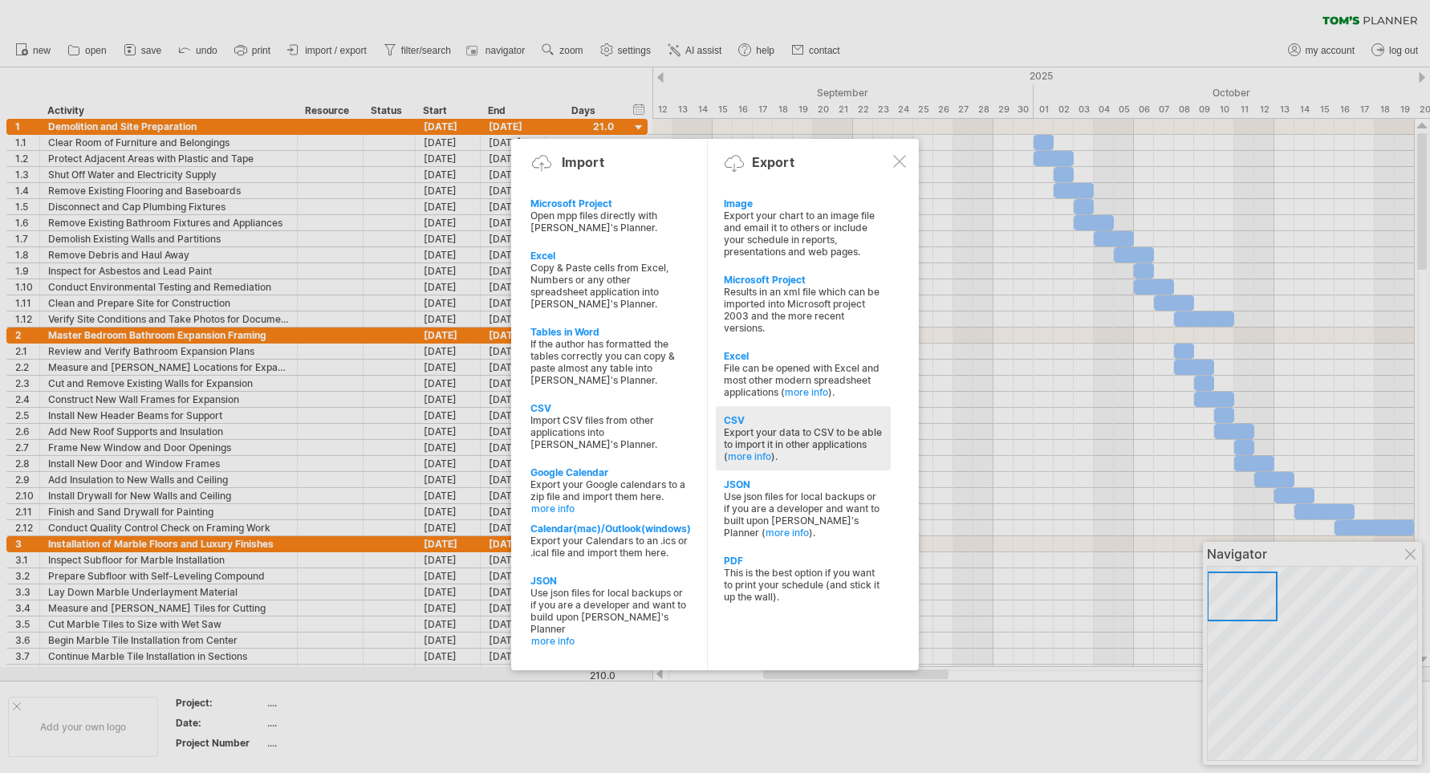
click at [756, 432] on div "Export your data to CSV to be able to import it in other applications ( more in…" at bounding box center [803, 444] width 159 height 36
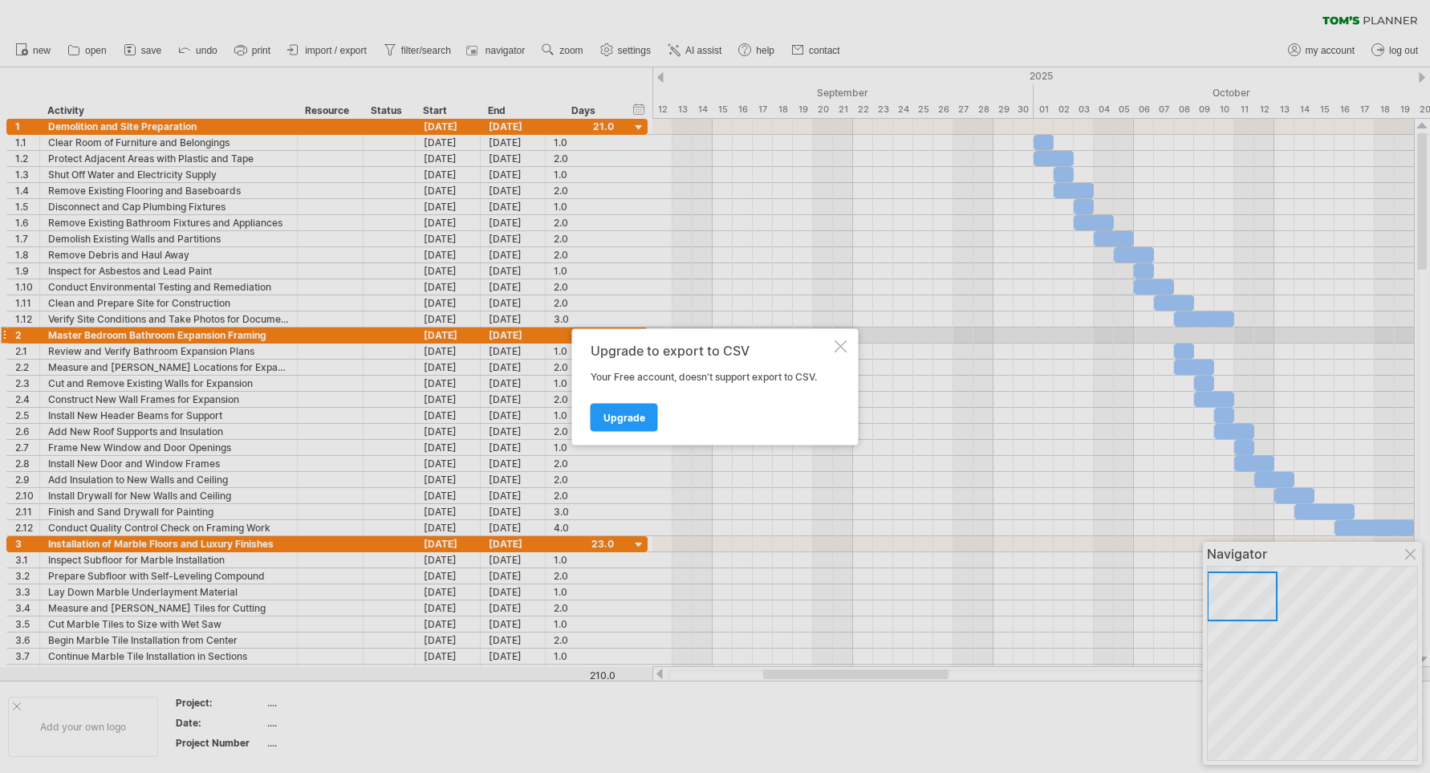
click at [837, 340] on div at bounding box center [841, 345] width 13 height 13
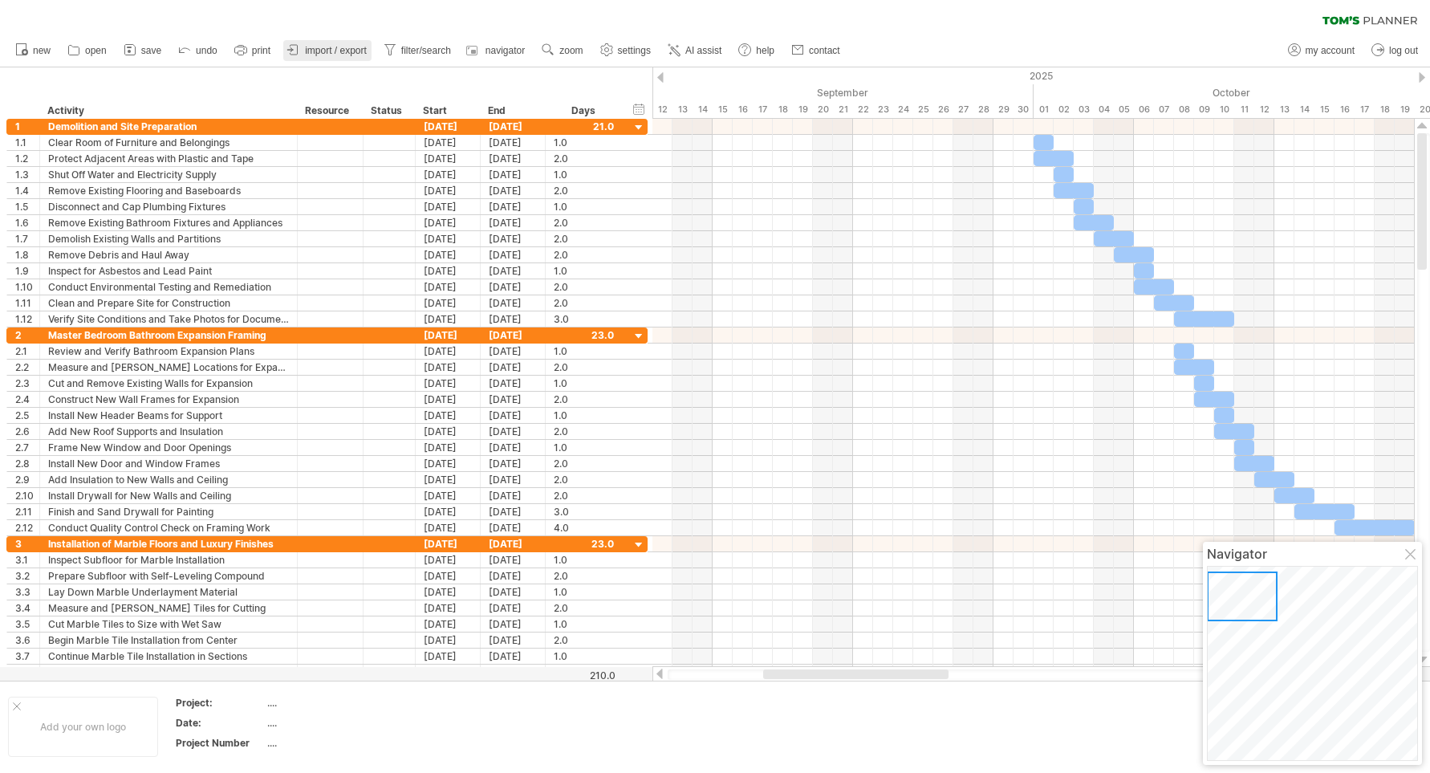
click at [360, 48] on span "import / export" at bounding box center [336, 50] width 62 height 11
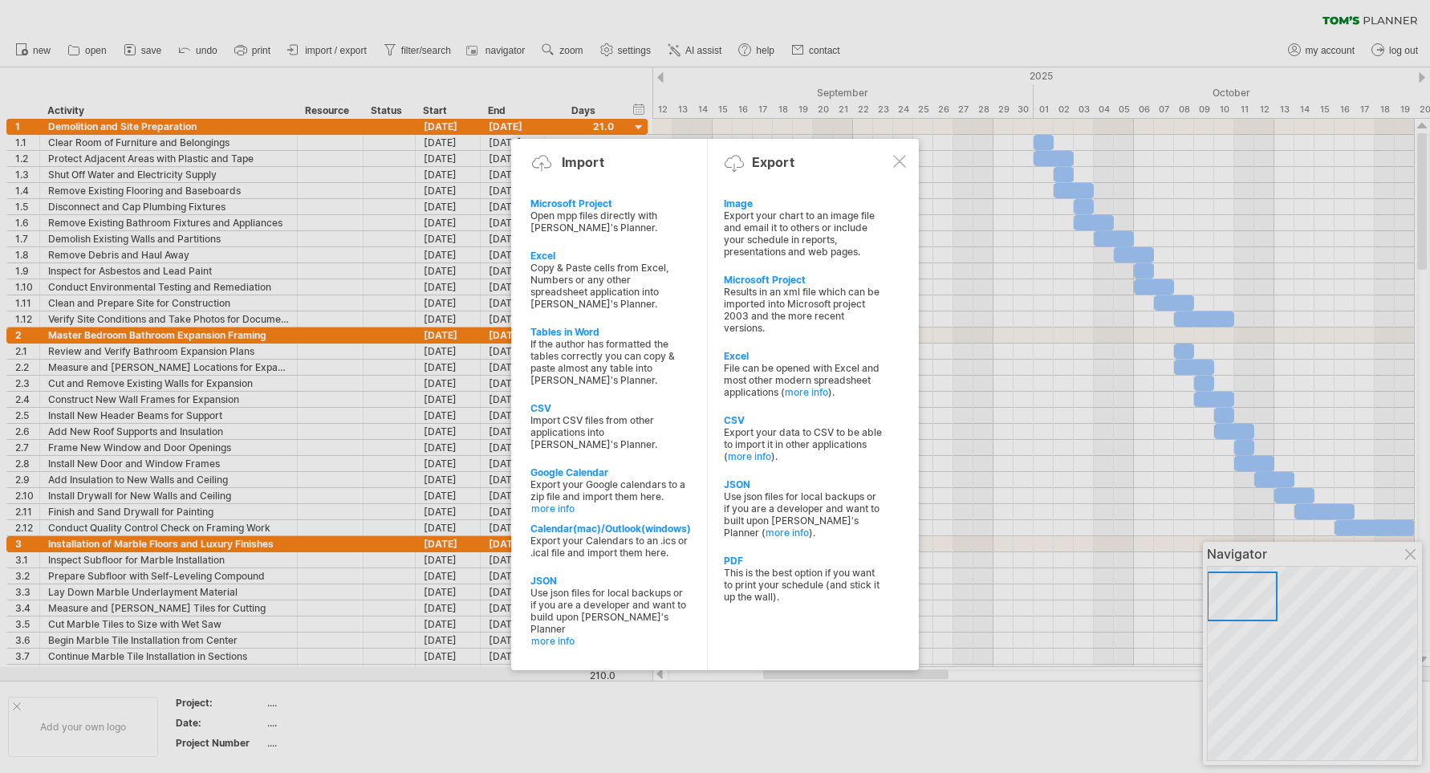
click at [760, 503] on div "Use json files for local backups or if you are a developer and want to built up…" at bounding box center [803, 514] width 159 height 48
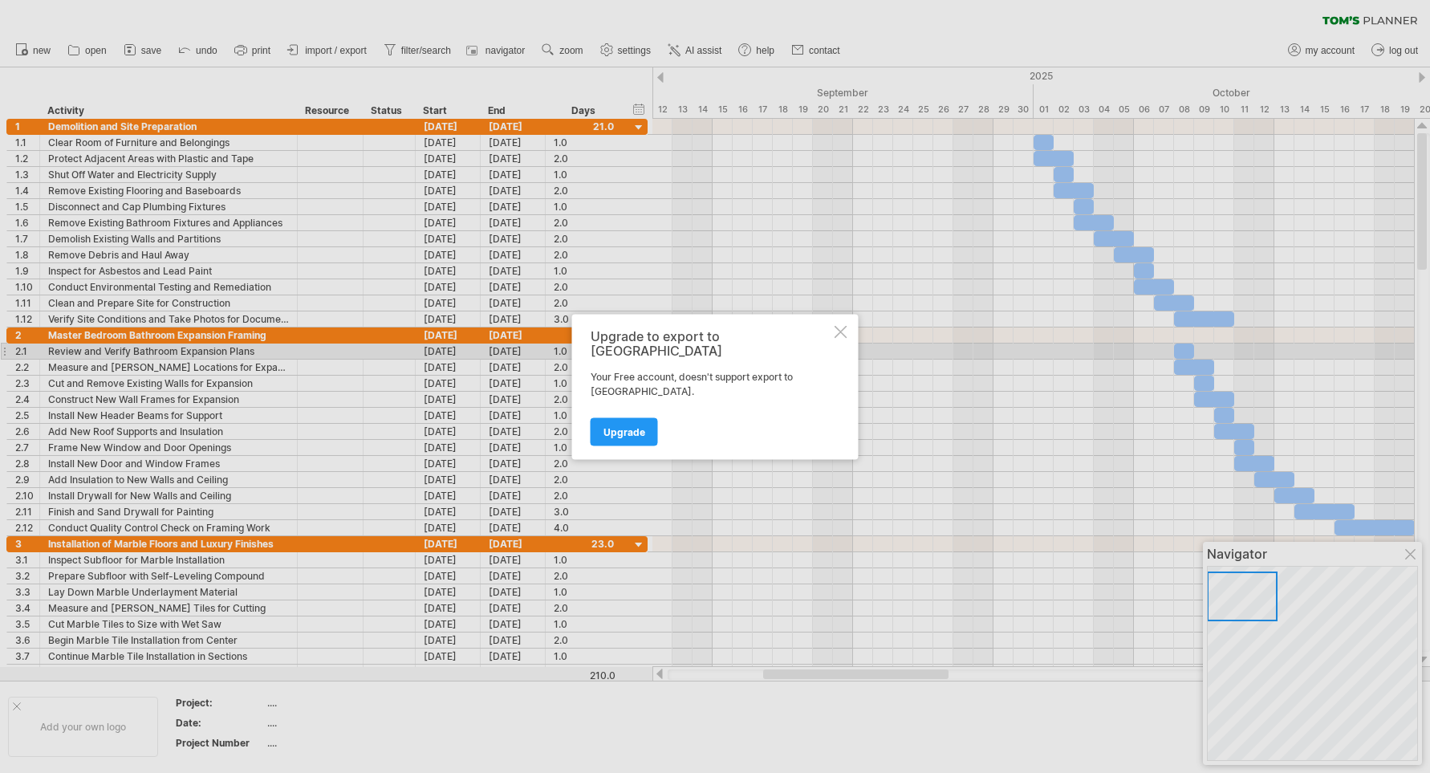
click at [832, 344] on div "Upgrade to export to JSON Your Free account, doesn't support export to [GEOGRAP…" at bounding box center [715, 386] width 287 height 145
click at [835, 338] on div at bounding box center [841, 331] width 13 height 13
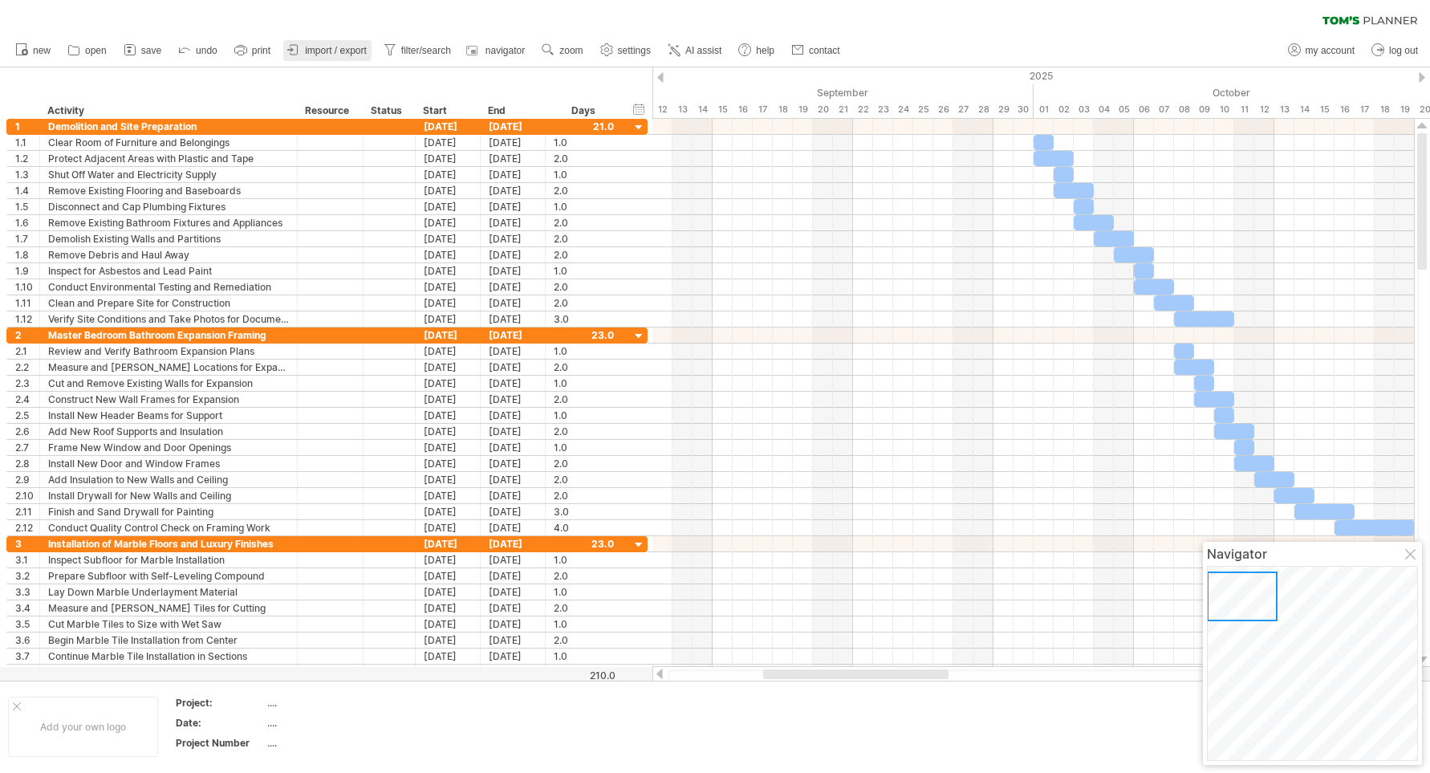
click at [364, 49] on span "import / export" at bounding box center [336, 50] width 62 height 11
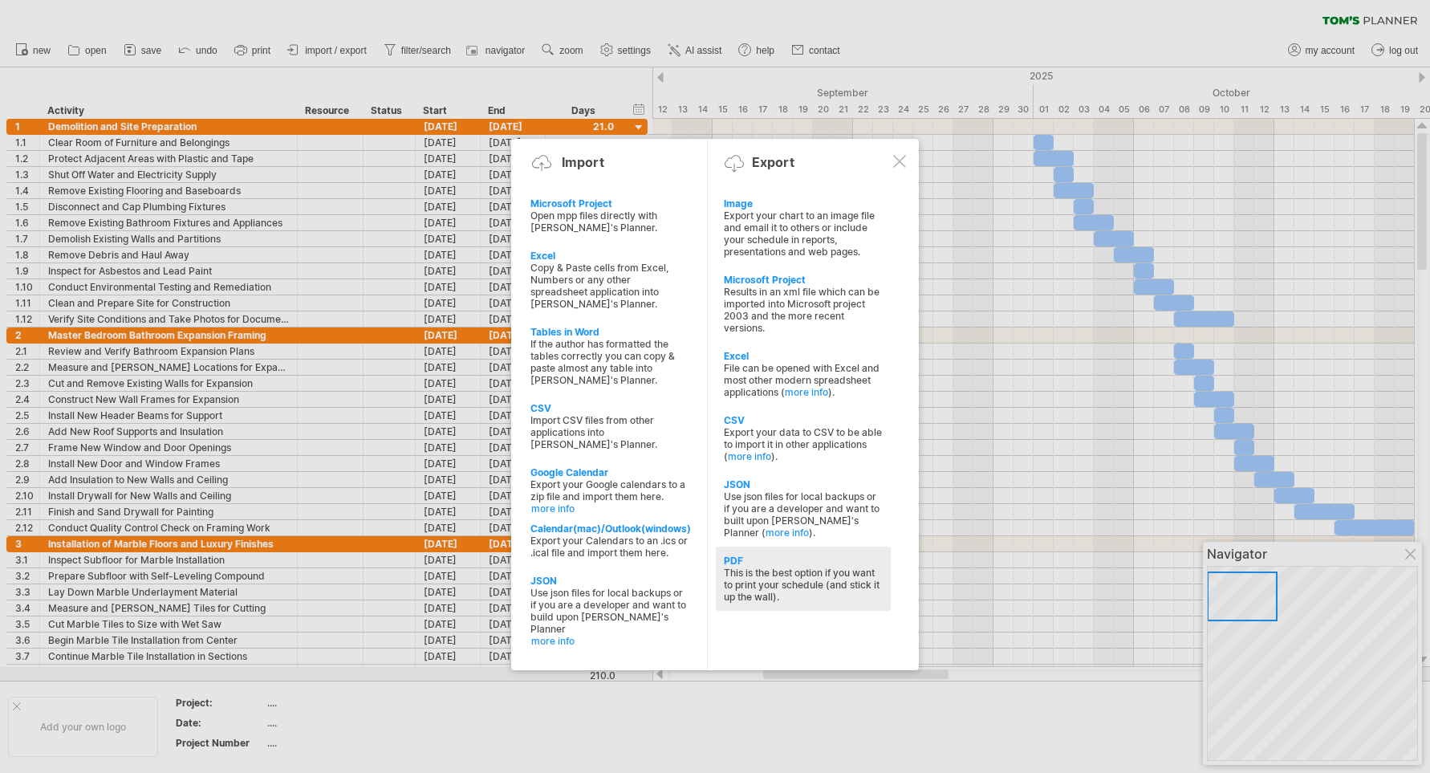
click at [783, 575] on div "This is the best option if you want to print your schedule (and stick it up the…" at bounding box center [803, 585] width 159 height 36
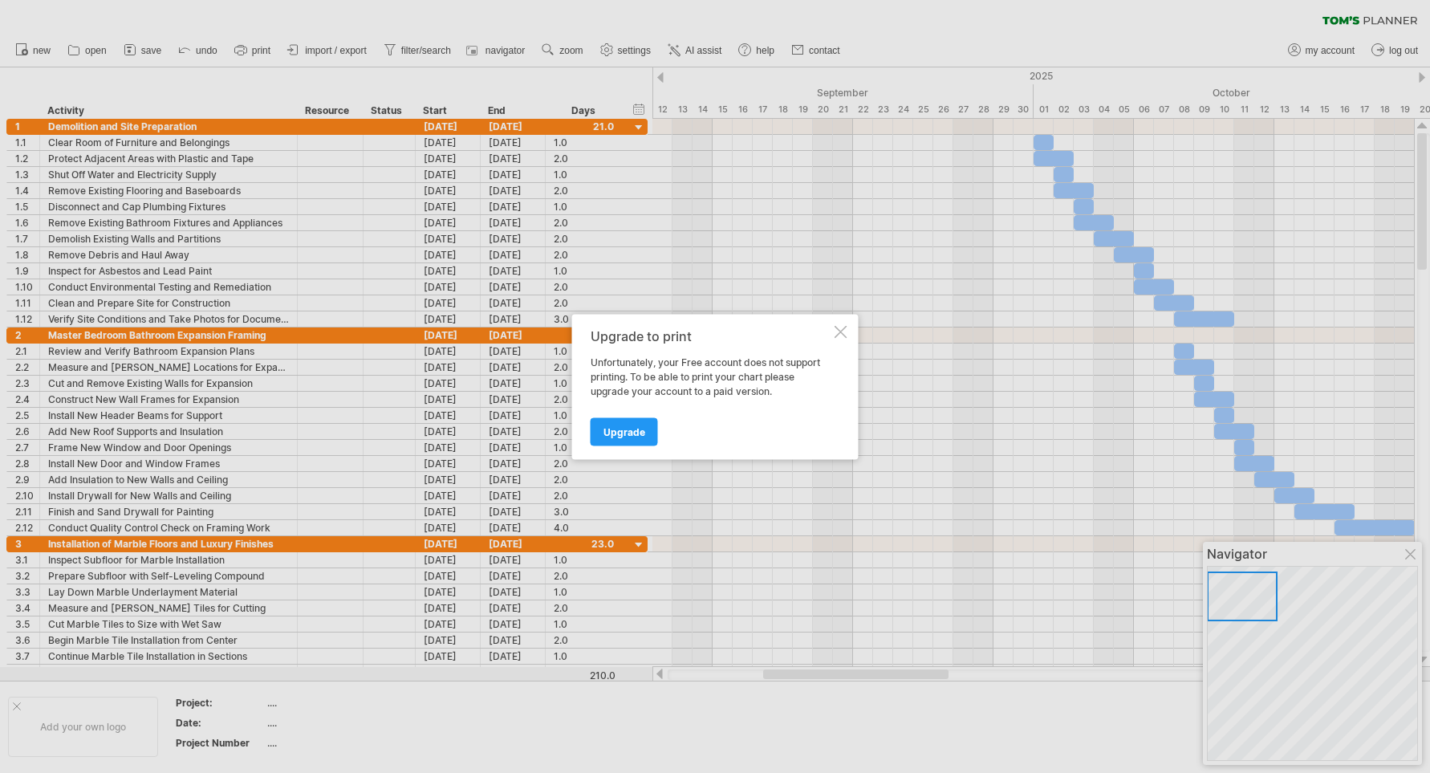
click at [837, 330] on div at bounding box center [841, 331] width 13 height 13
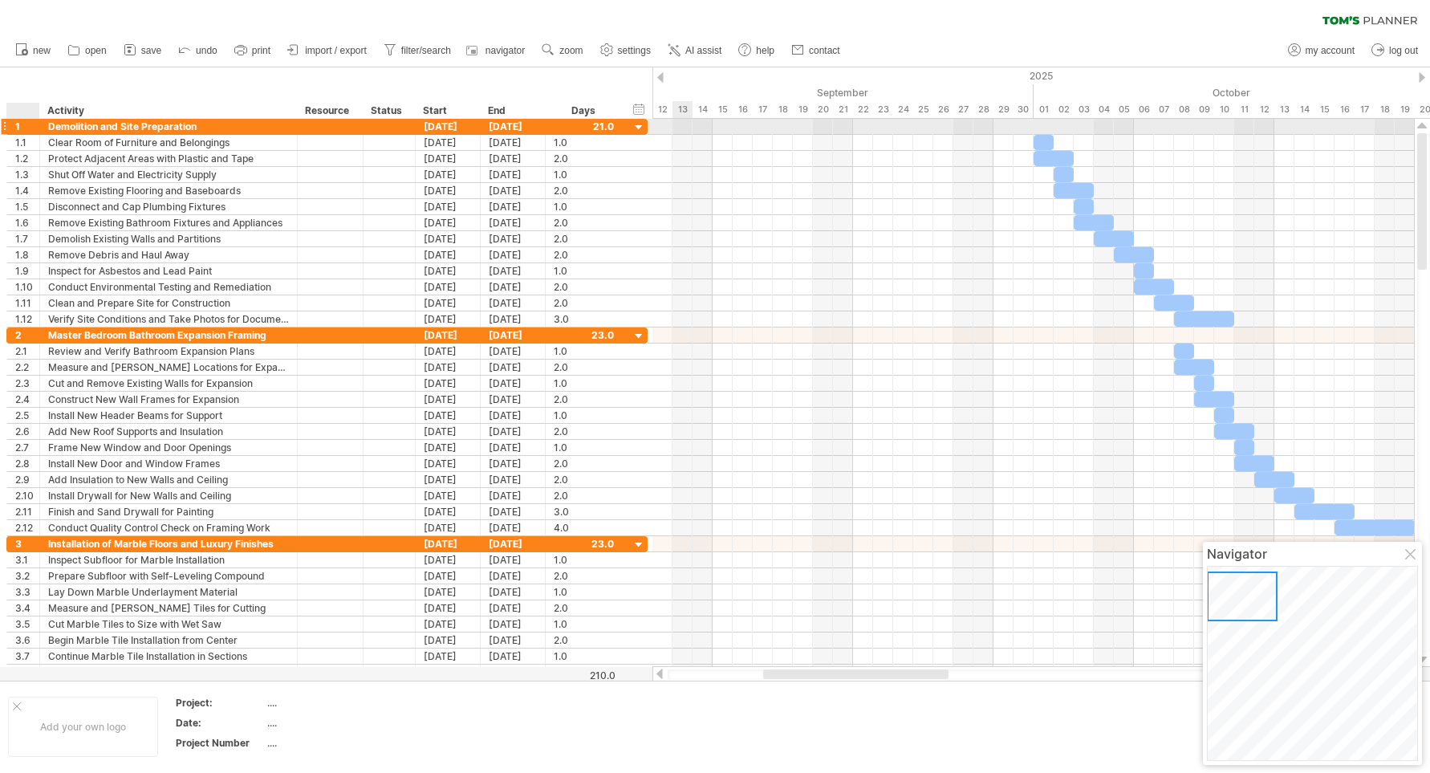
click at [35, 128] on div at bounding box center [38, 127] width 8 height 16
click at [14, 127] on div "1" at bounding box center [23, 126] width 33 height 15
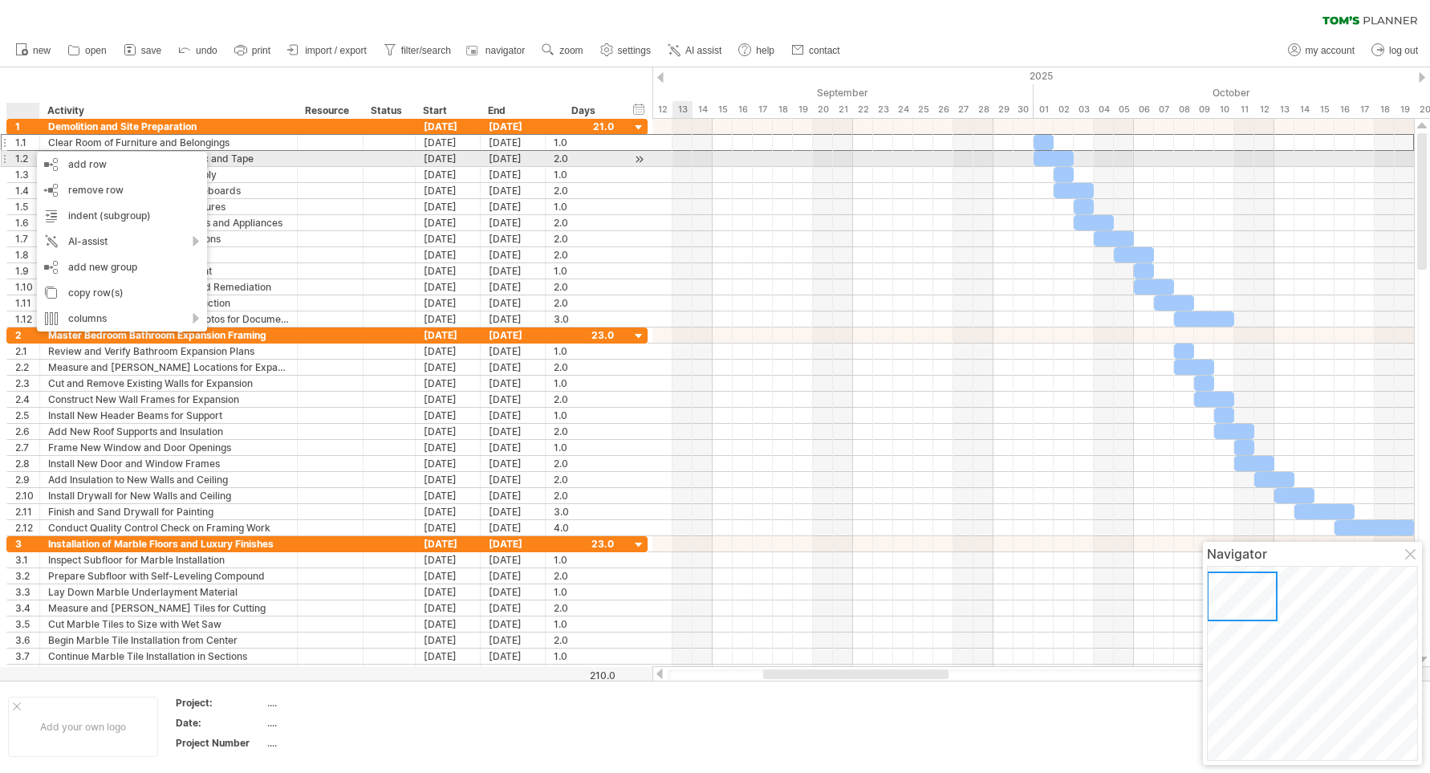
click at [12, 157] on div "1.2" at bounding box center [23, 158] width 33 height 15
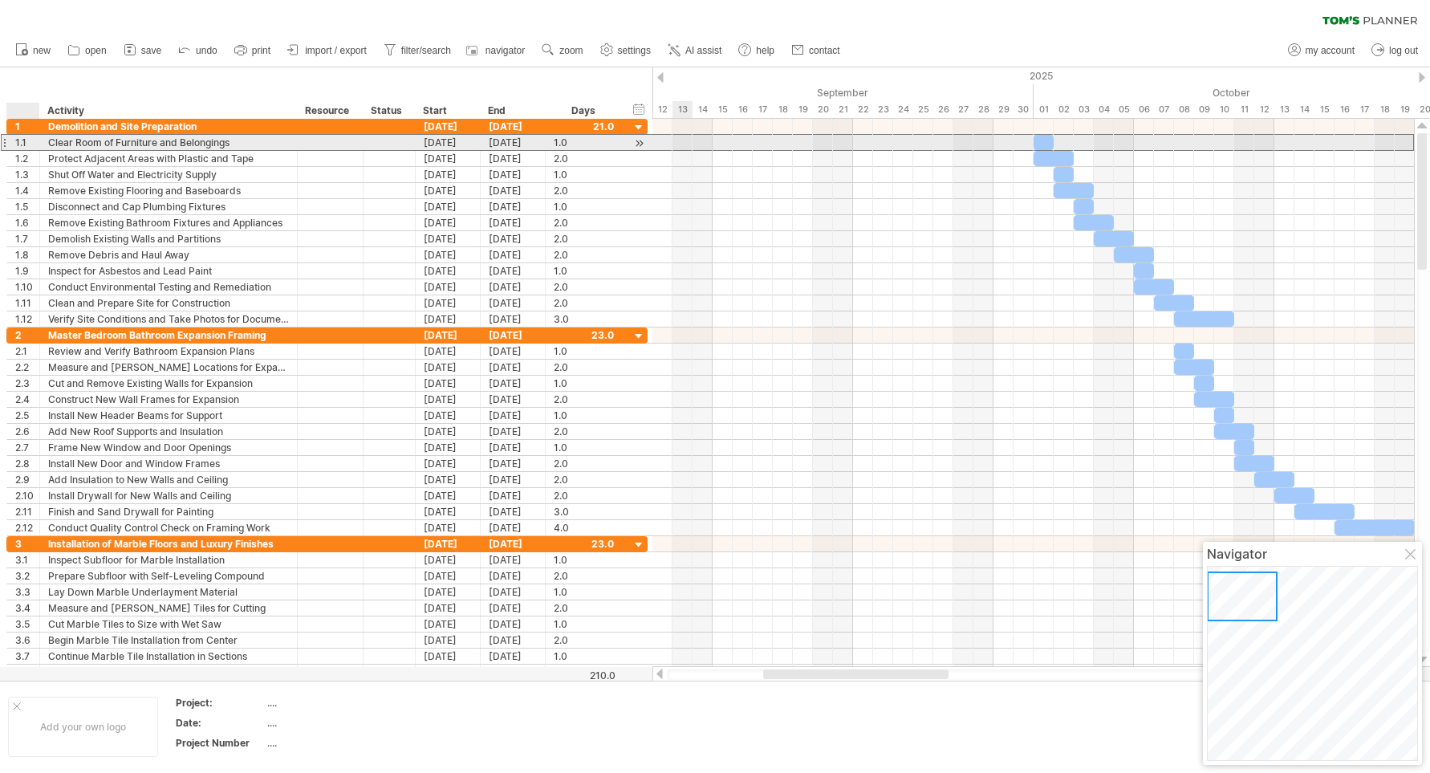
click at [14, 140] on div "1.1" at bounding box center [23, 142] width 33 height 15
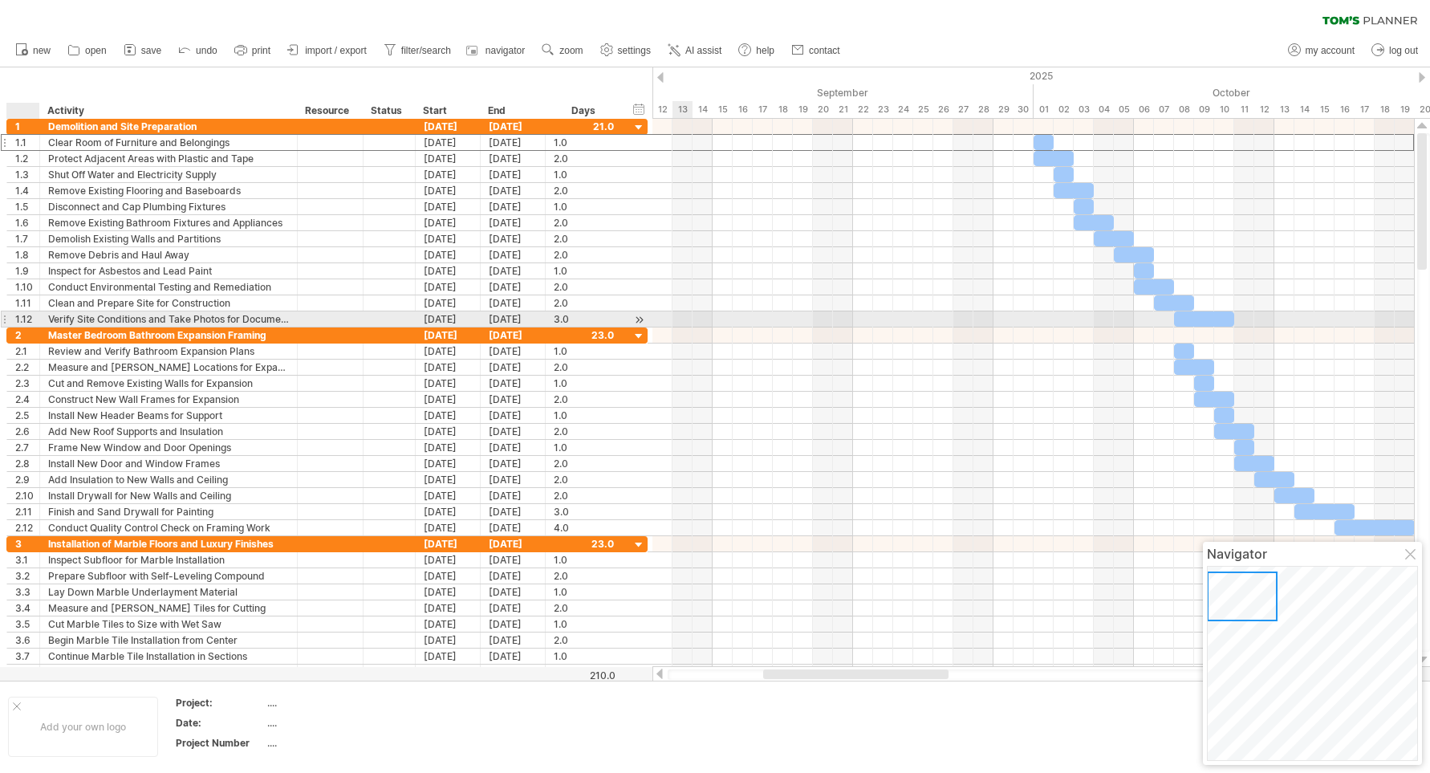
click at [37, 319] on div at bounding box center [38, 319] width 8 height 16
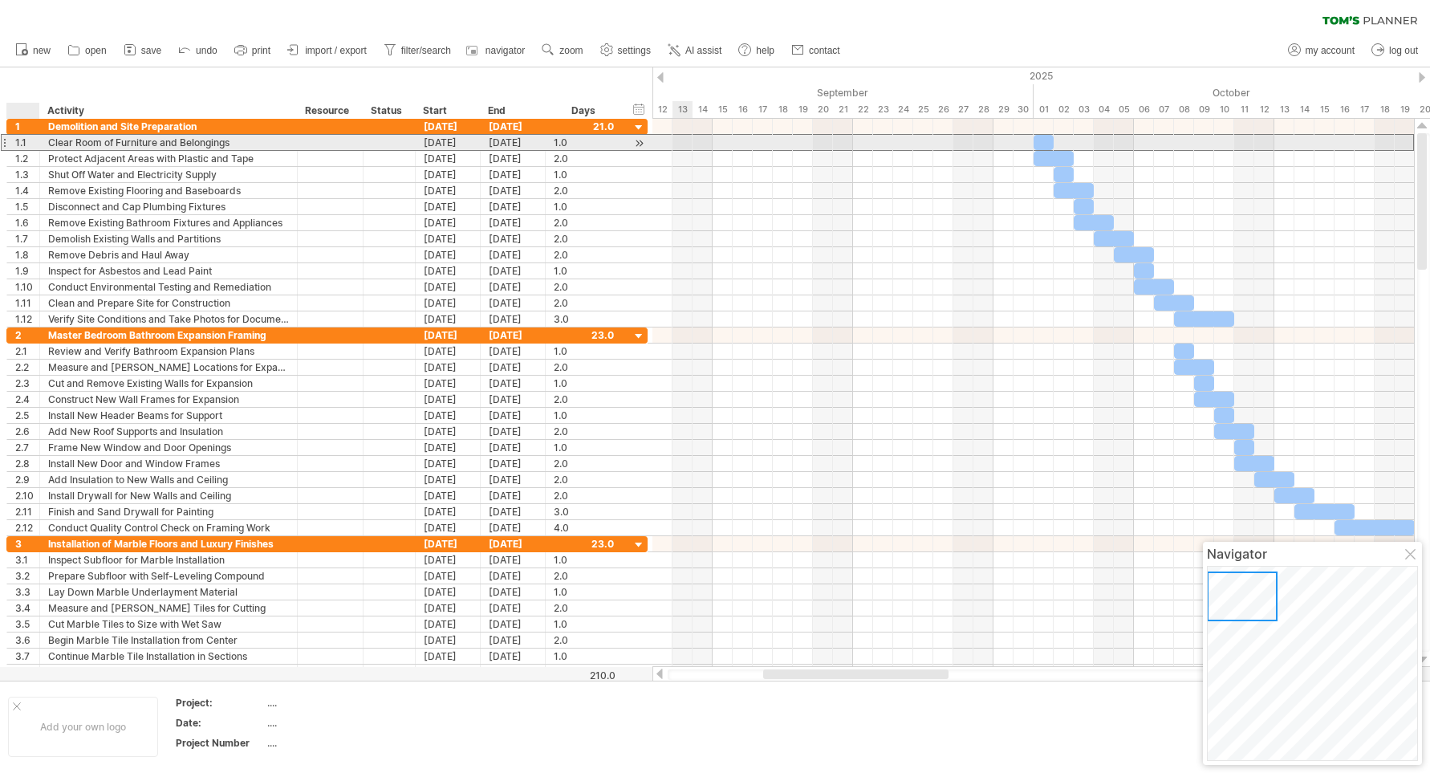
click at [22, 142] on div "1.1" at bounding box center [27, 142] width 24 height 15
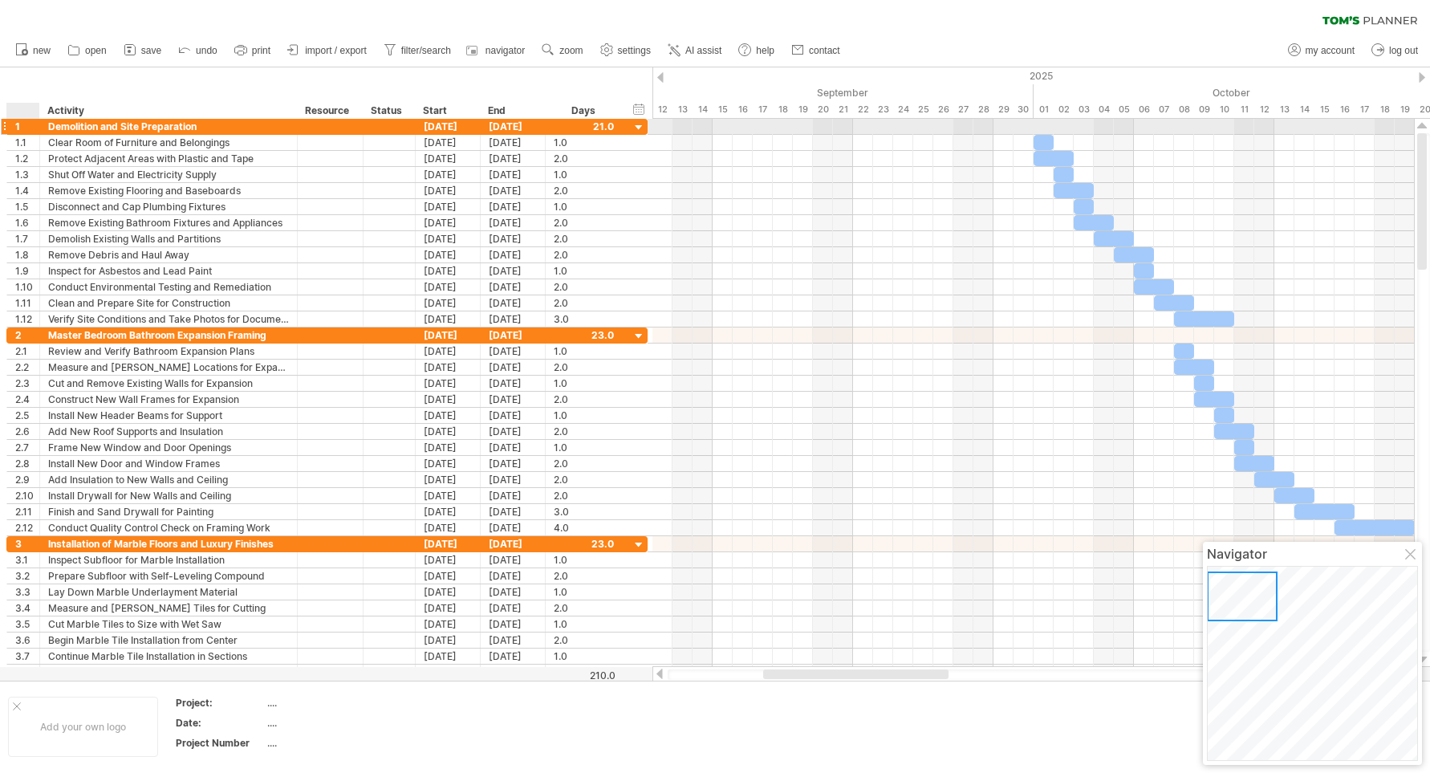
click at [16, 128] on div "1" at bounding box center [27, 126] width 24 height 15
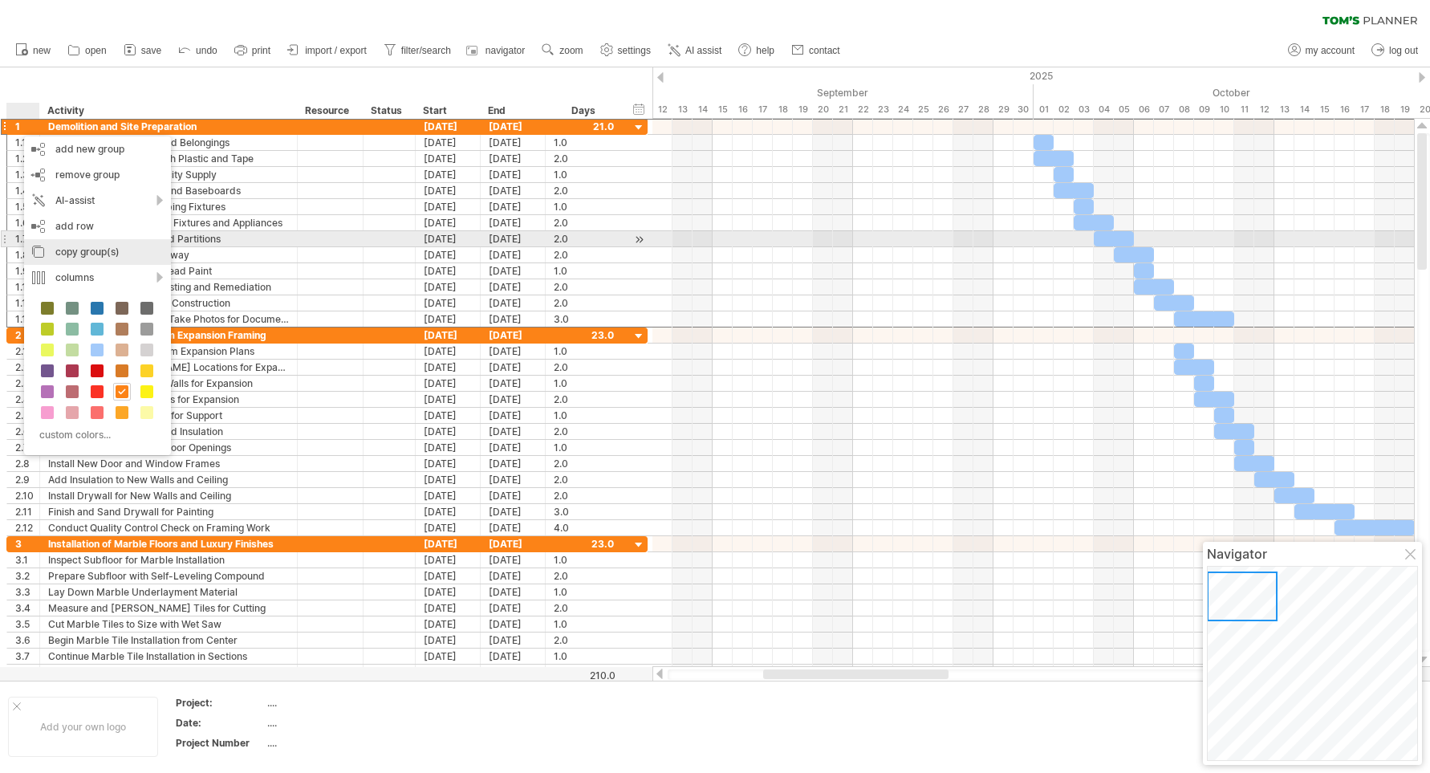
click at [76, 245] on div "copy group(s)" at bounding box center [97, 252] width 147 height 26
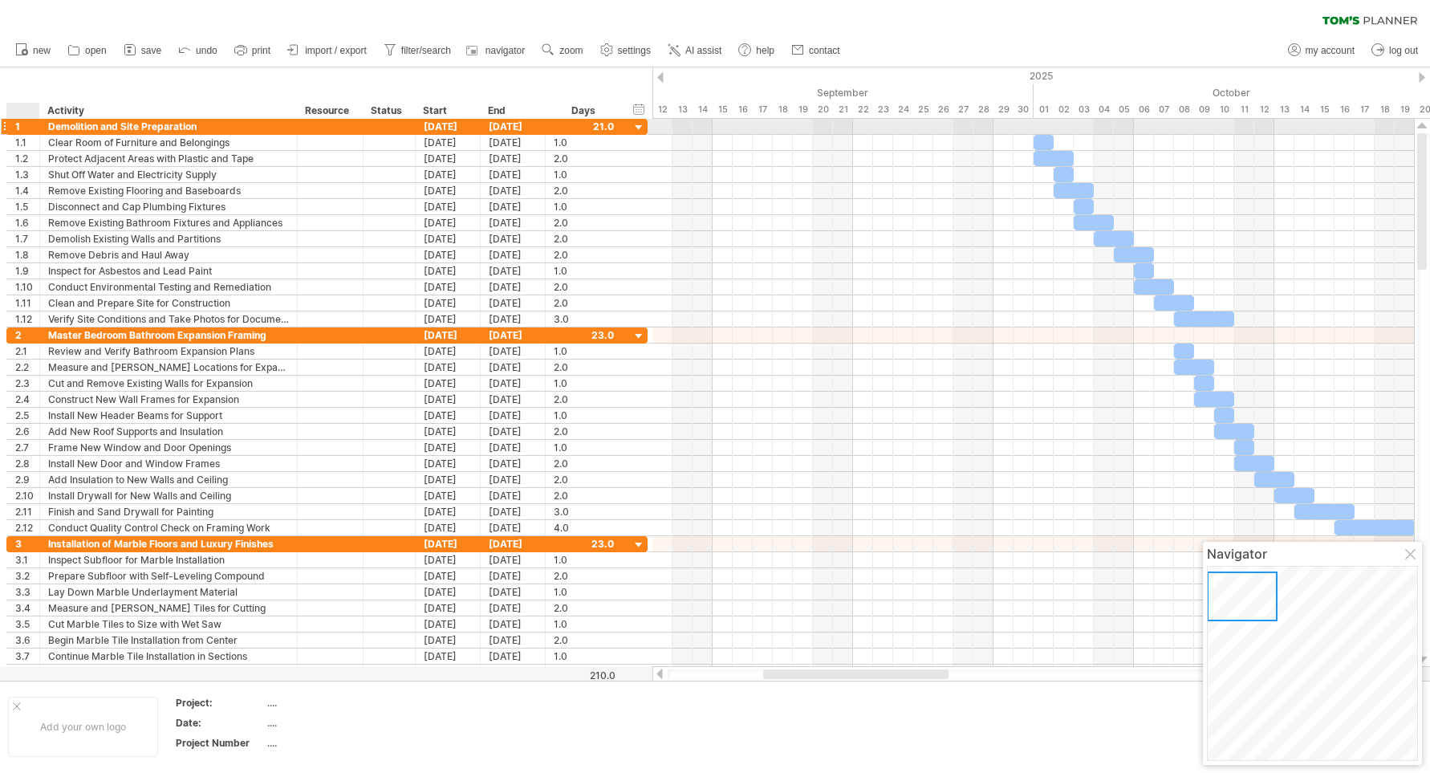
drag, startPoint x: 35, startPoint y: 123, endPoint x: 95, endPoint y: 130, distance: 59.8
click at [37, 122] on div at bounding box center [38, 127] width 8 height 16
click at [170, 130] on div "Demolition and Site Preparation" at bounding box center [170, 126] width 241 height 15
click at [51, 128] on input "**********" at bounding box center [170, 126] width 241 height 15
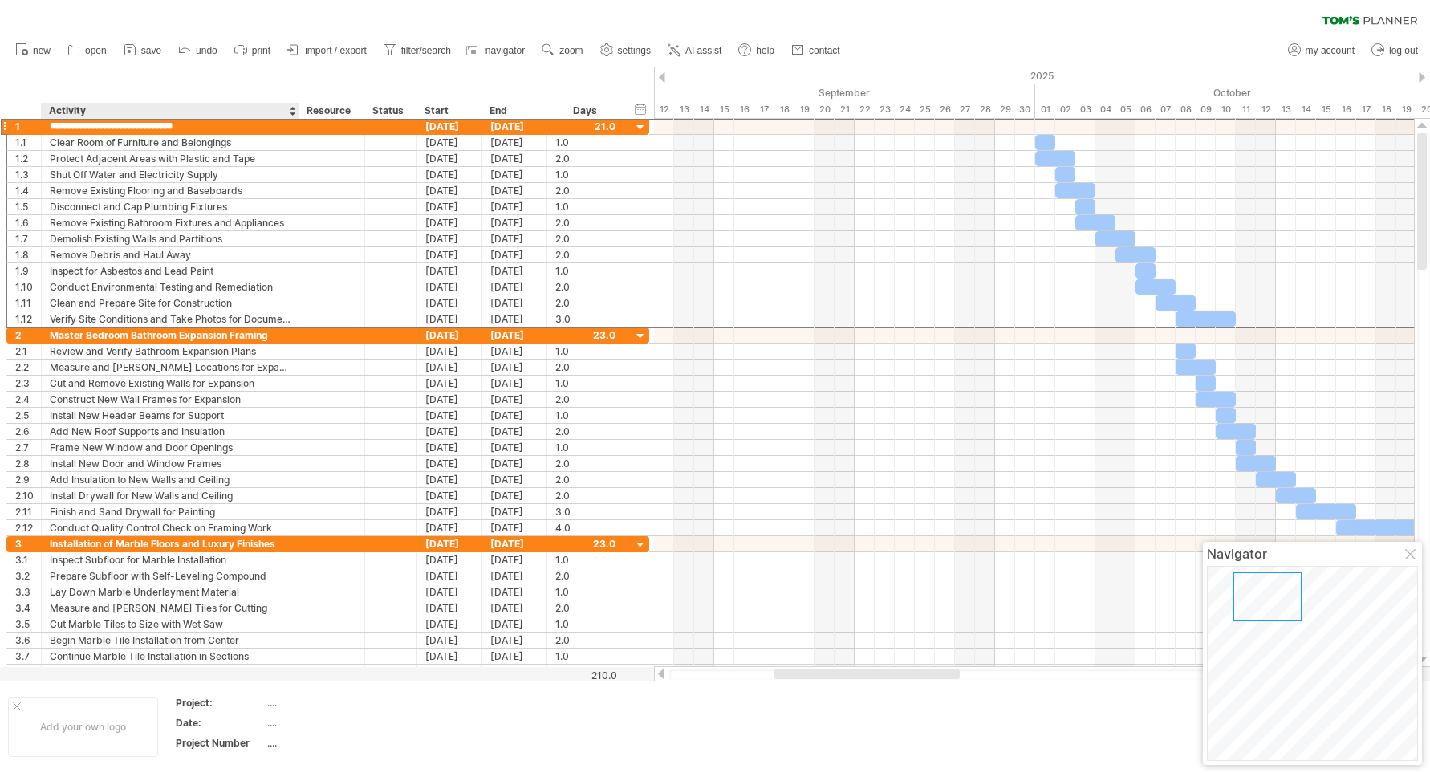
drag, startPoint x: 50, startPoint y: 128, endPoint x: 301, endPoint y: 109, distance: 251.9
click at [301, 109] on div "Trying to reach [DOMAIN_NAME] Connected again... 0% clear filter new 1" at bounding box center [715, 386] width 1430 height 773
click at [272, 126] on input "**********" at bounding box center [170, 126] width 241 height 15
click at [273, 124] on input "**********" at bounding box center [170, 126] width 241 height 15
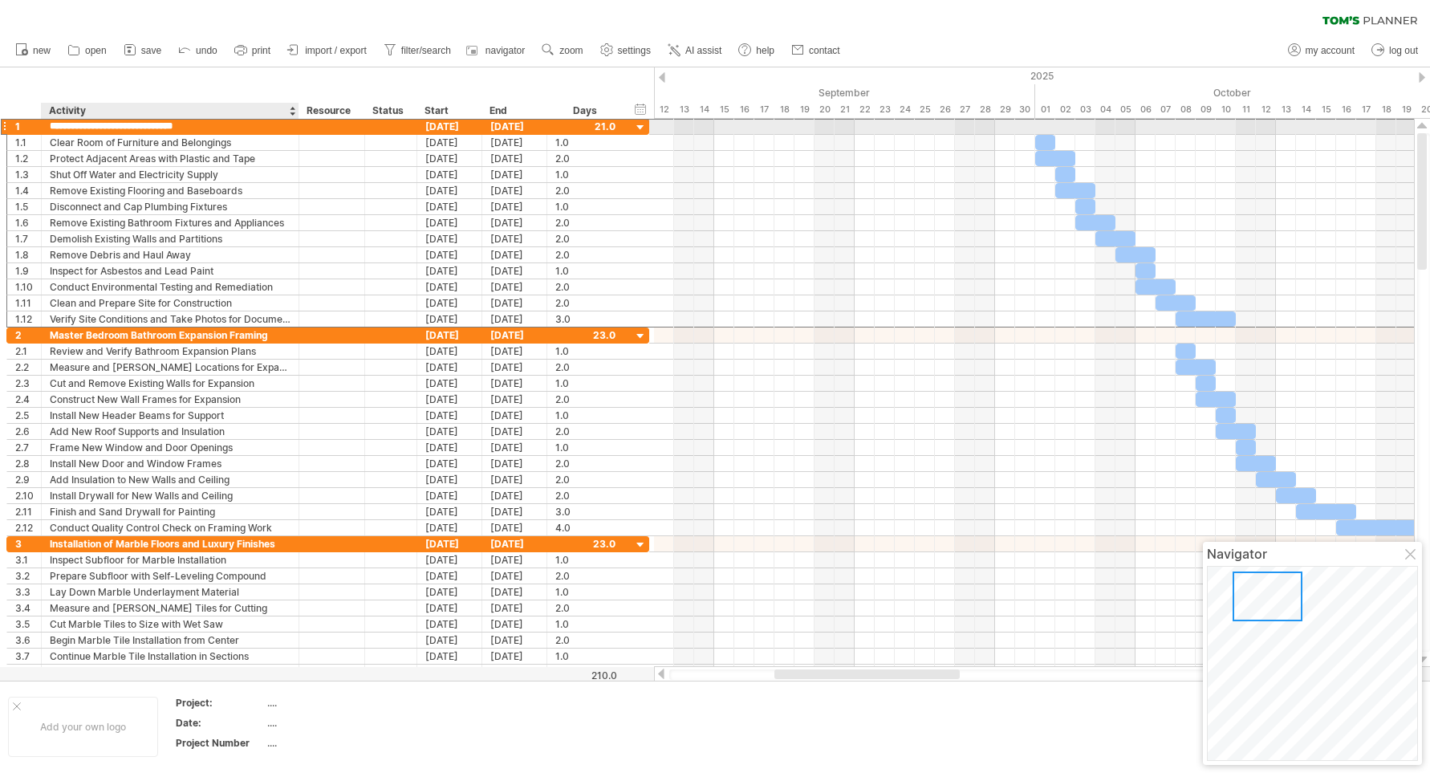
click at [273, 124] on input "**********" at bounding box center [170, 126] width 241 height 15
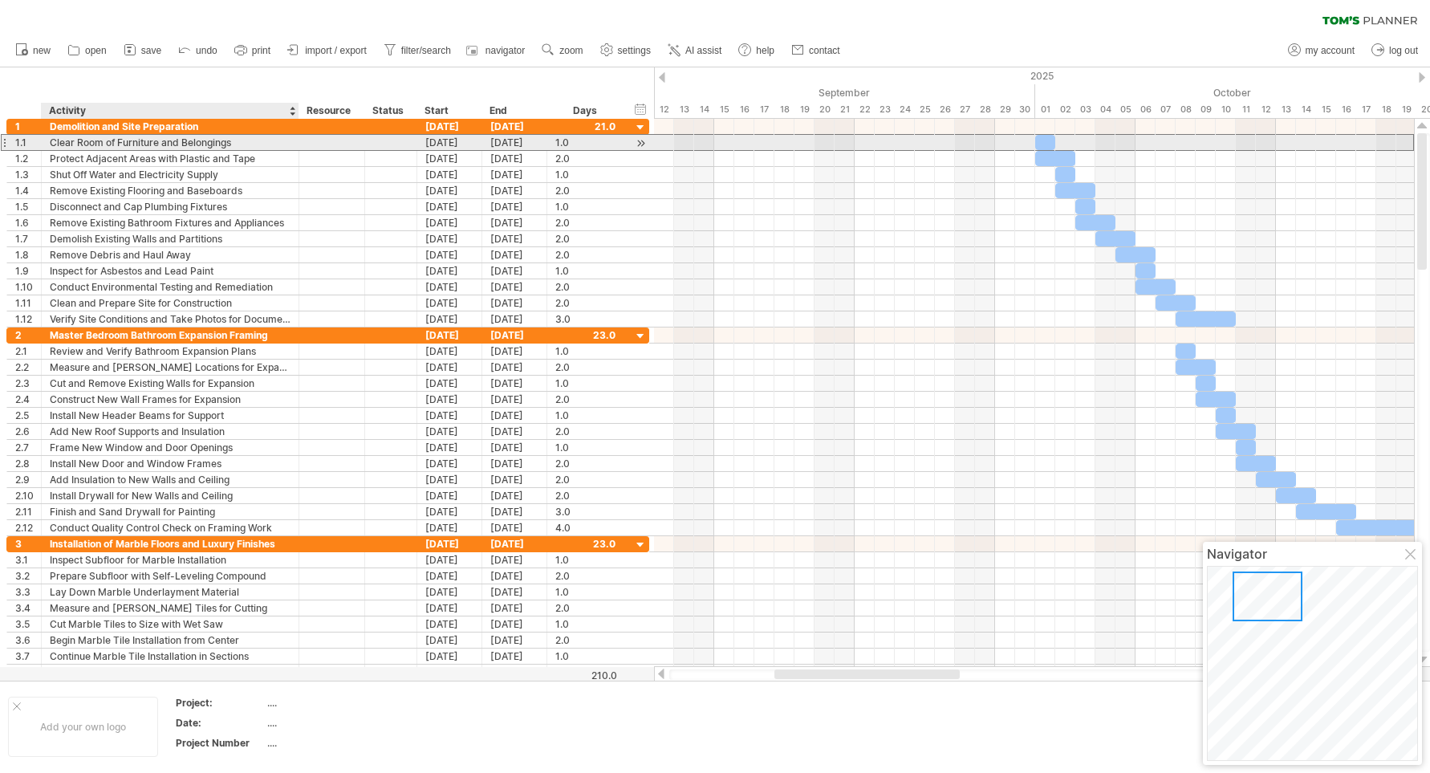
click at [262, 145] on div "Clear Room of Furniture and Belongings" at bounding box center [170, 142] width 241 height 15
click at [263, 144] on input "**********" at bounding box center [170, 142] width 241 height 15
click at [50, 139] on input "**********" at bounding box center [170, 142] width 241 height 15
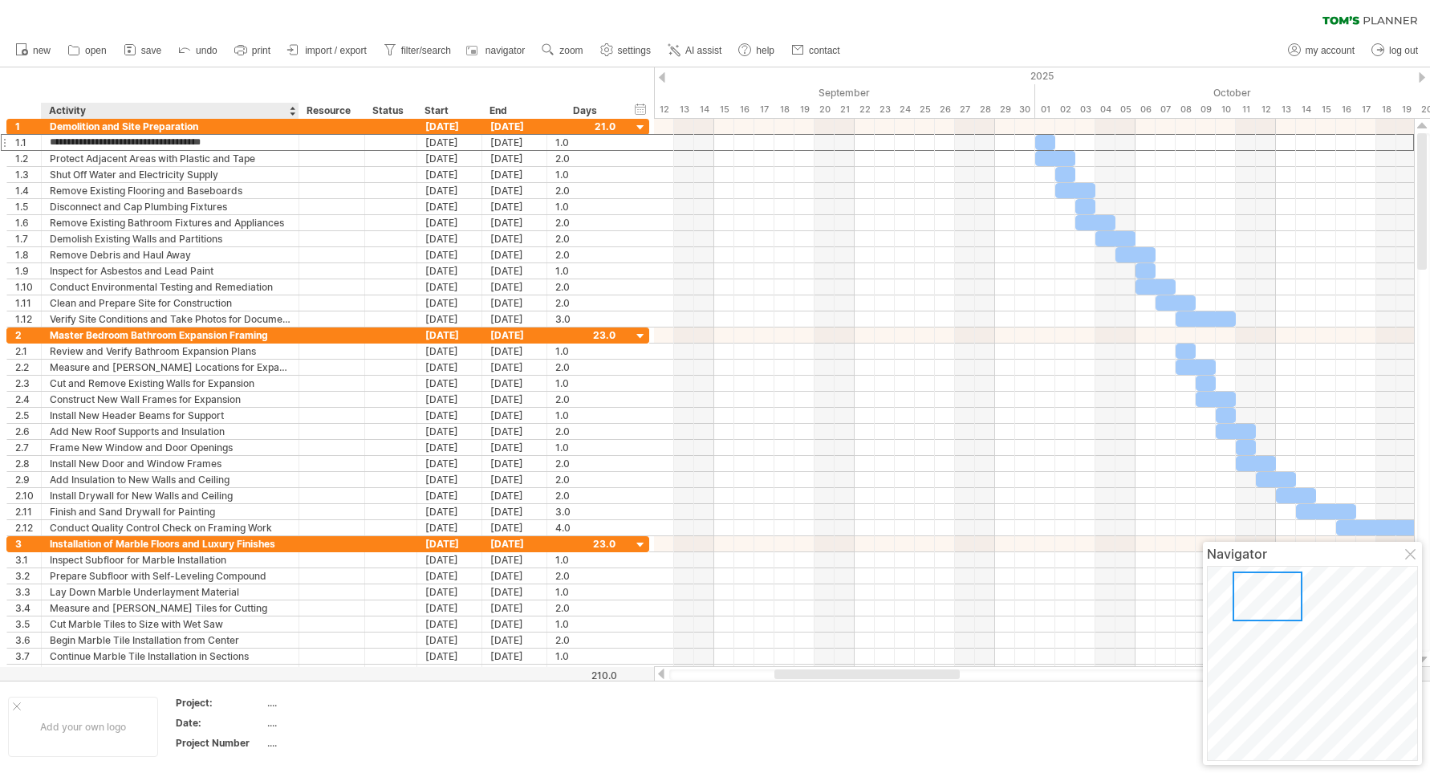
drag, startPoint x: 50, startPoint y: 140, endPoint x: 209, endPoint y: 98, distance: 165.3
click at [209, 98] on div "Trying to reach [DOMAIN_NAME] Connected again... 0% clear filter new 1" at bounding box center [715, 386] width 1430 height 773
click at [241, 47] on icon at bounding box center [241, 50] width 16 height 16
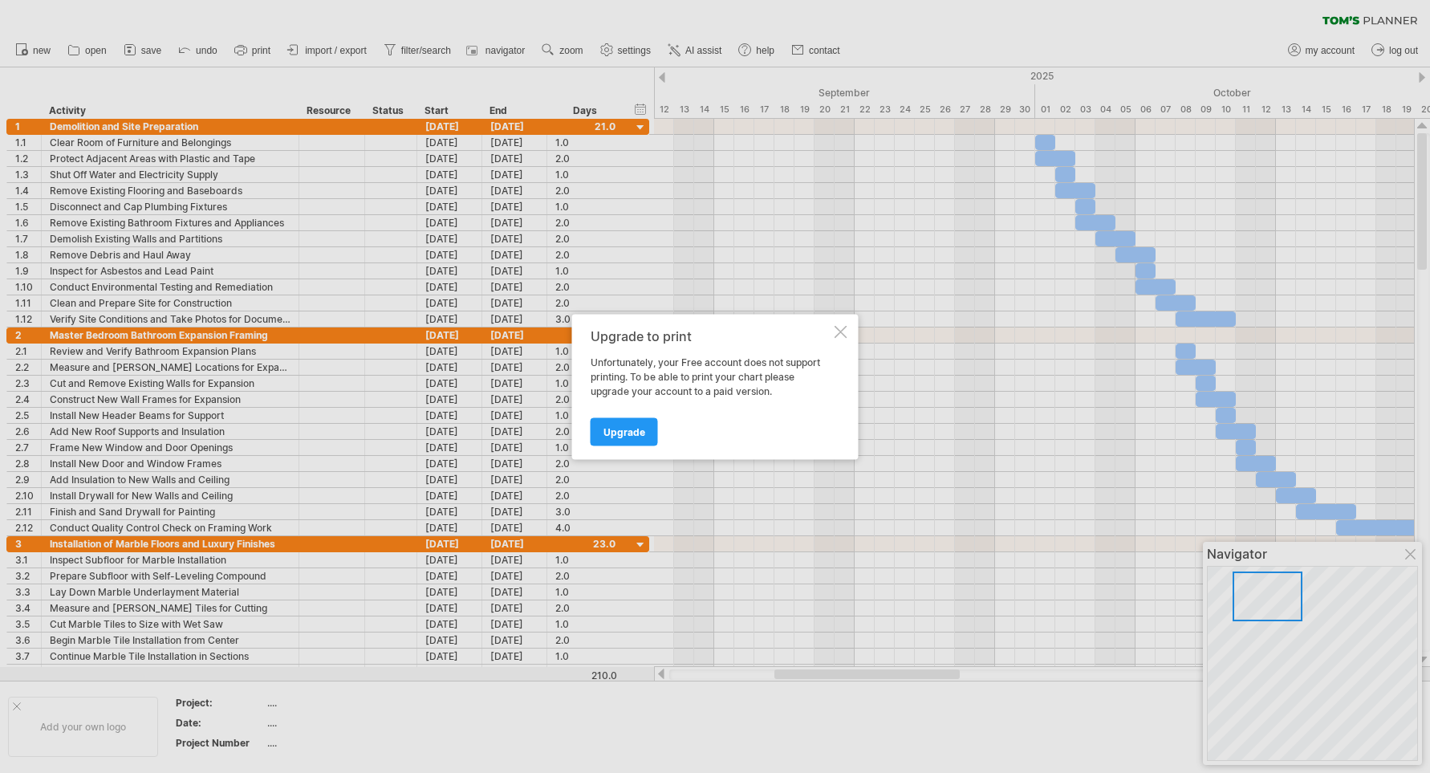
click at [840, 334] on div at bounding box center [841, 331] width 13 height 13
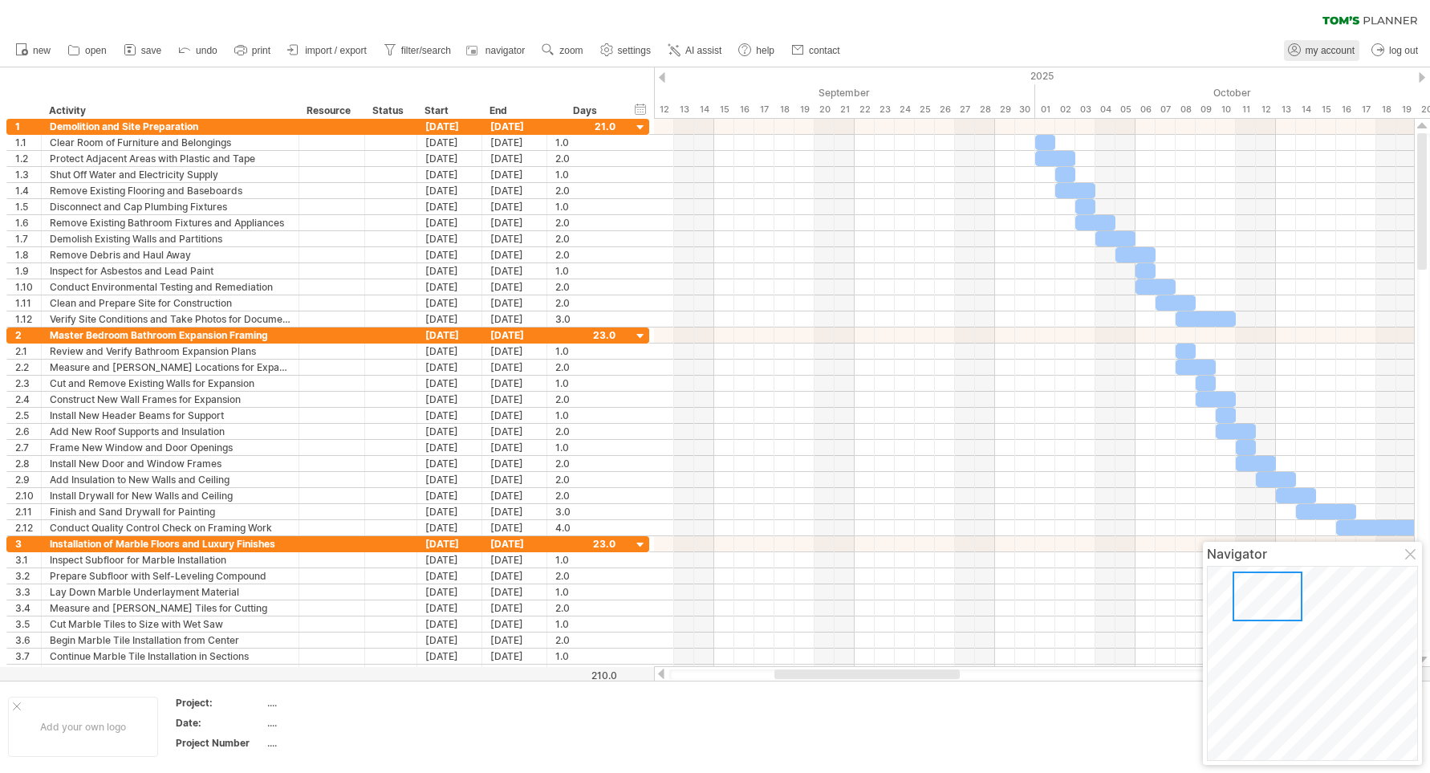
click at [1328, 52] on span "my account" at bounding box center [1330, 50] width 49 height 11
type input "**********"
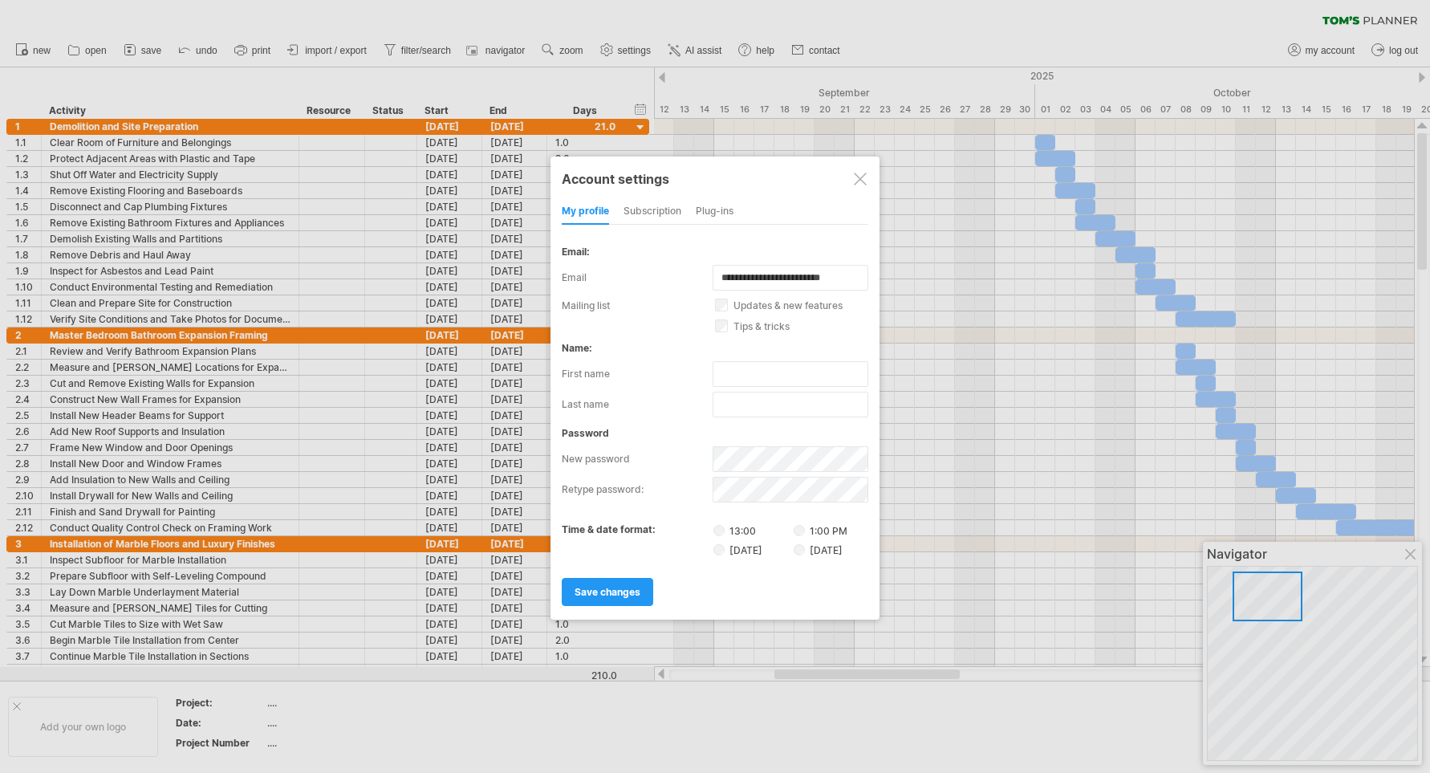
click at [653, 214] on div "subscription" at bounding box center [653, 212] width 58 height 26
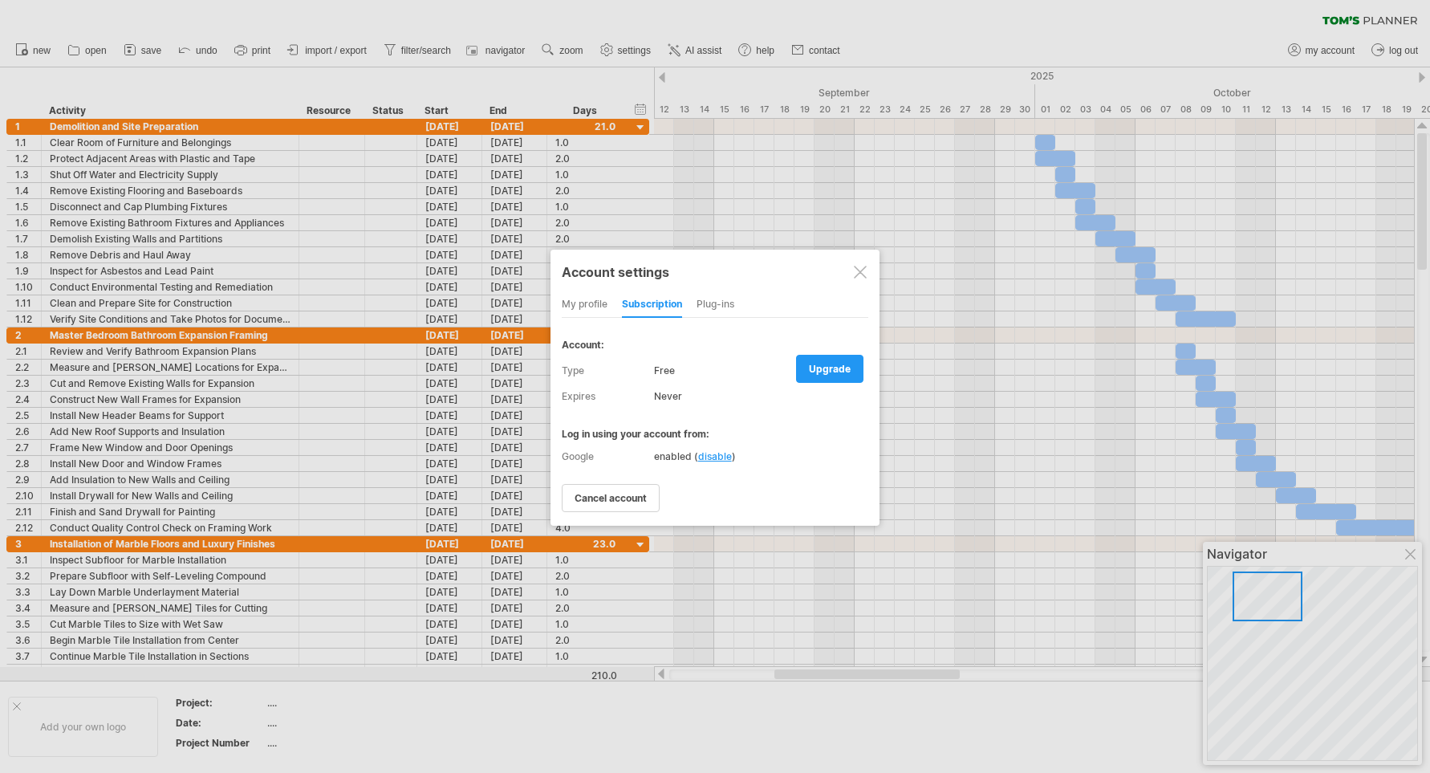
click at [816, 382] on div "upgrade downgrade upgrade" at bounding box center [832, 371] width 72 height 27
click at [823, 372] on span "upgrade" at bounding box center [830, 369] width 42 height 12
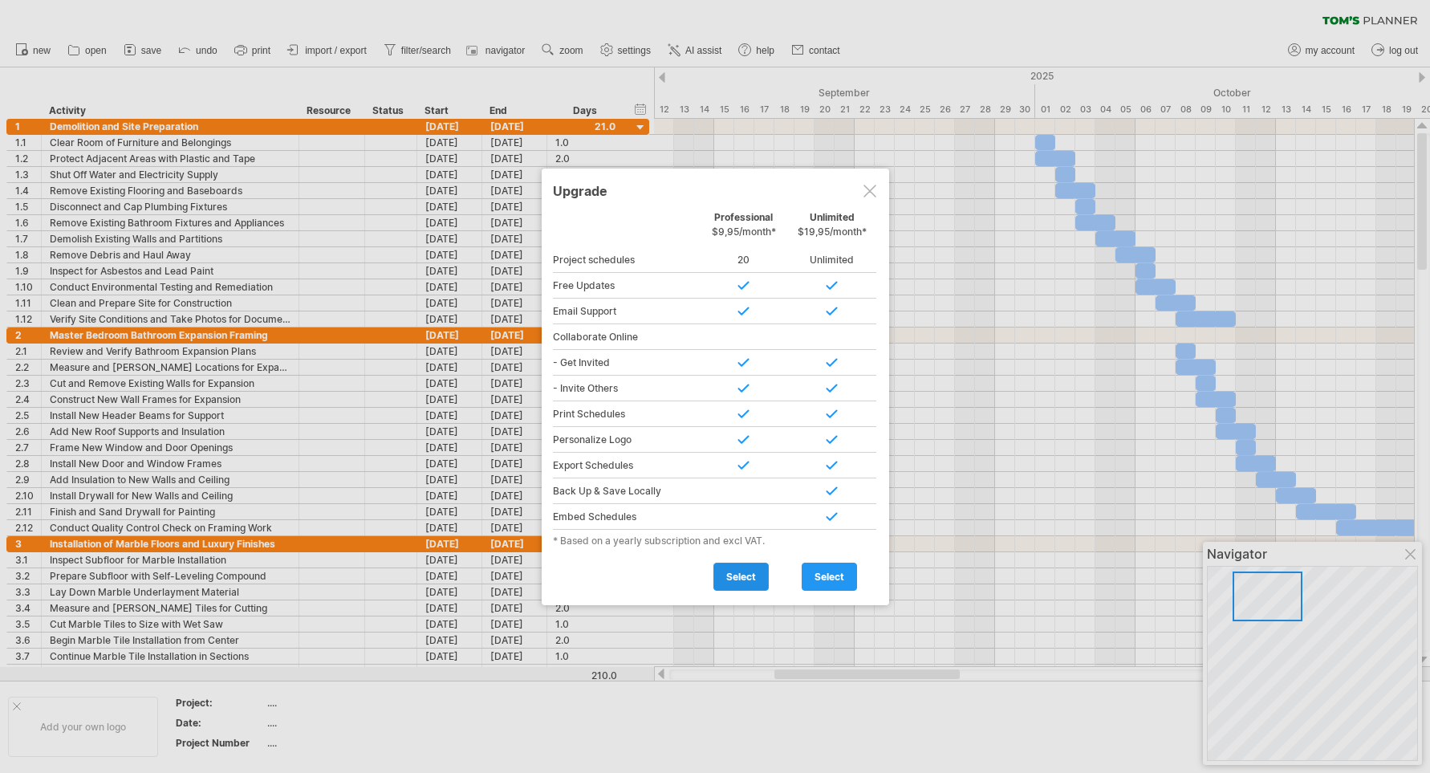
click at [746, 575] on span "select" at bounding box center [741, 577] width 30 height 12
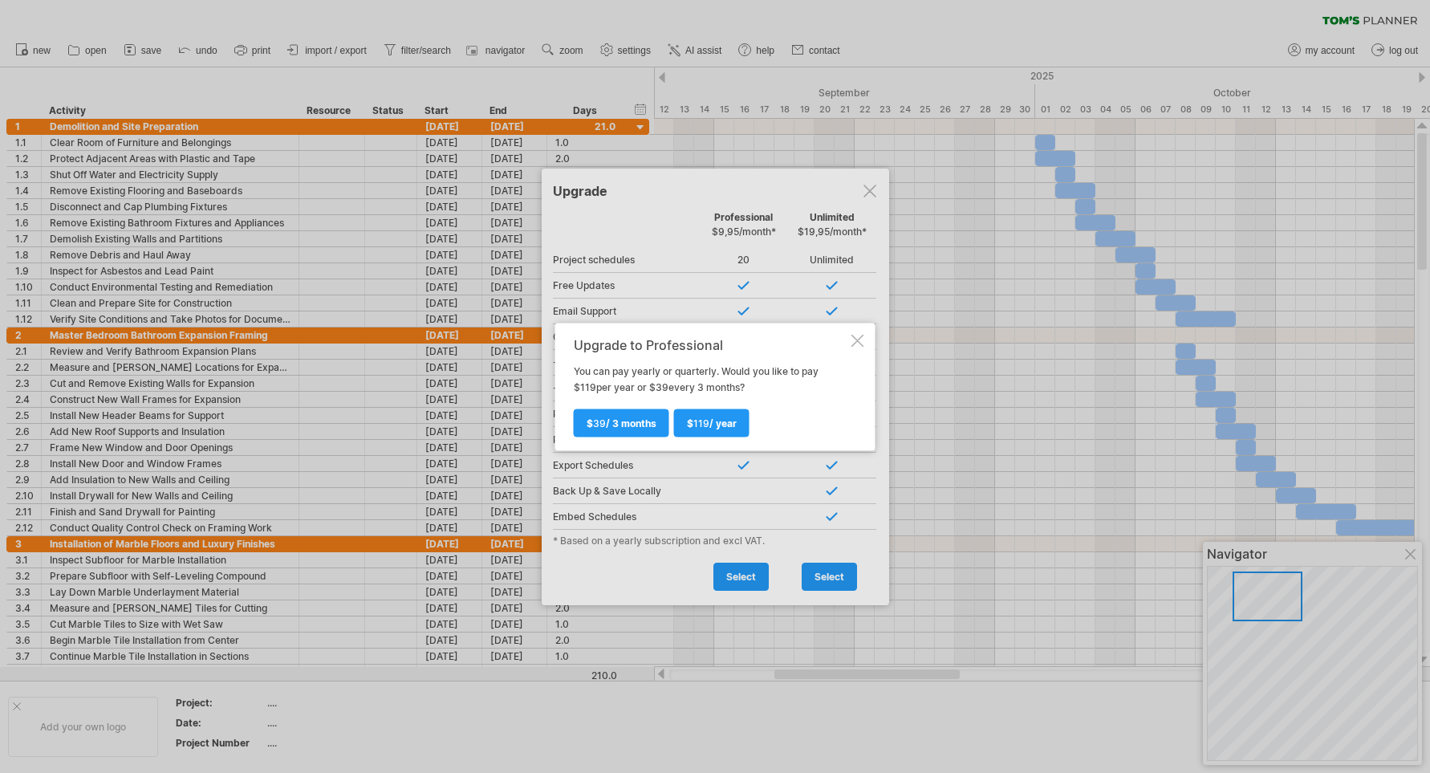
click at [855, 340] on div at bounding box center [857, 340] width 13 height 13
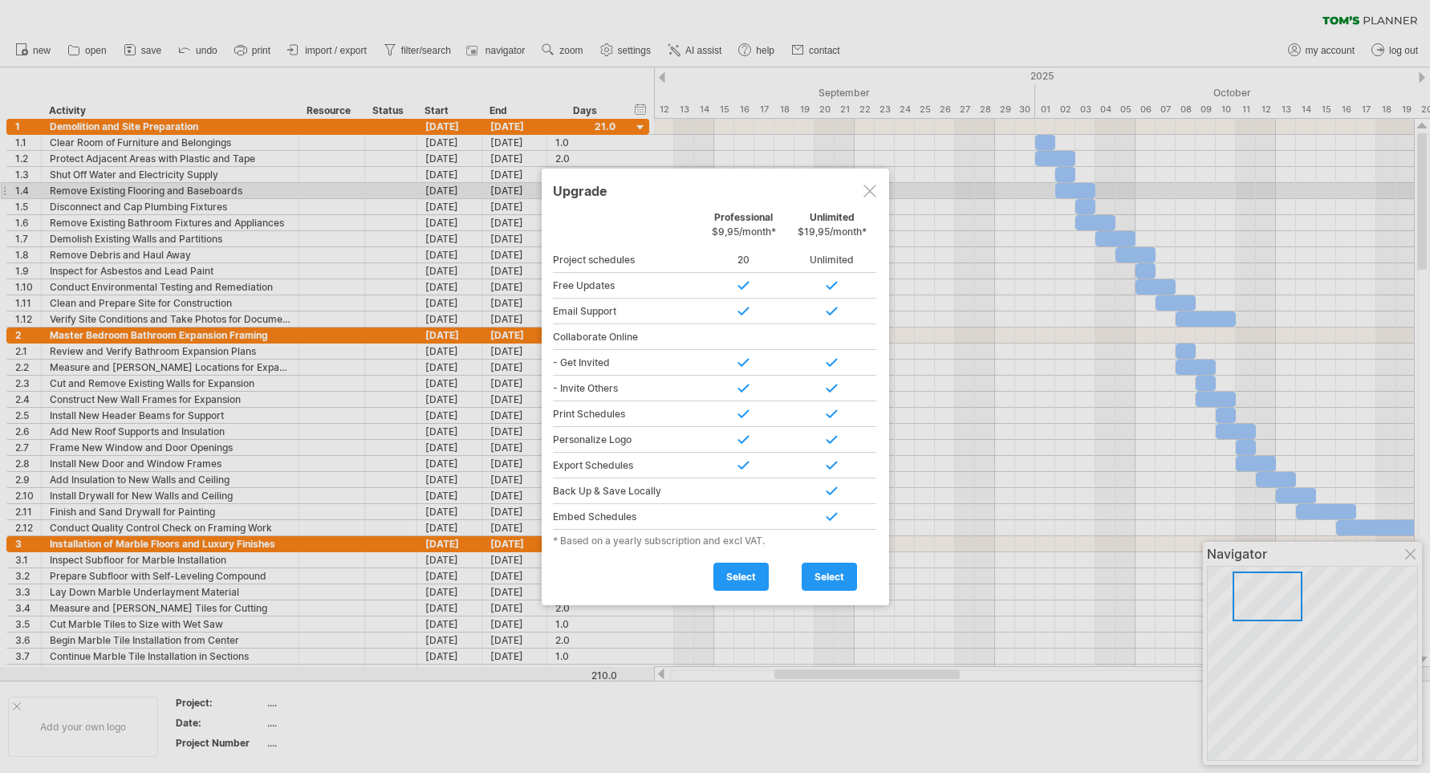
click at [872, 190] on div at bounding box center [870, 191] width 13 height 13
